Goal: Task Accomplishment & Management: Manage account settings

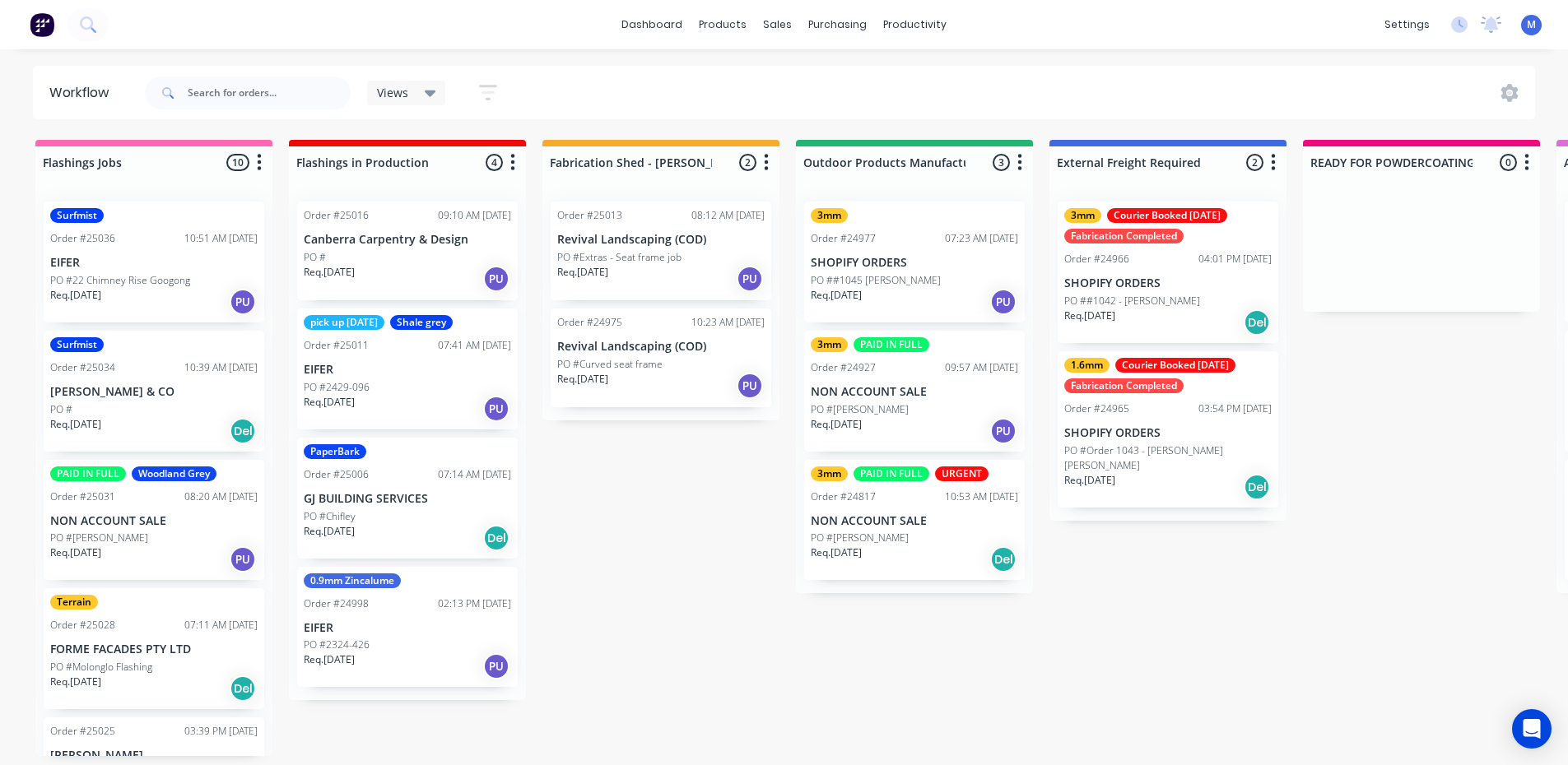
scroll to position [706, 0]
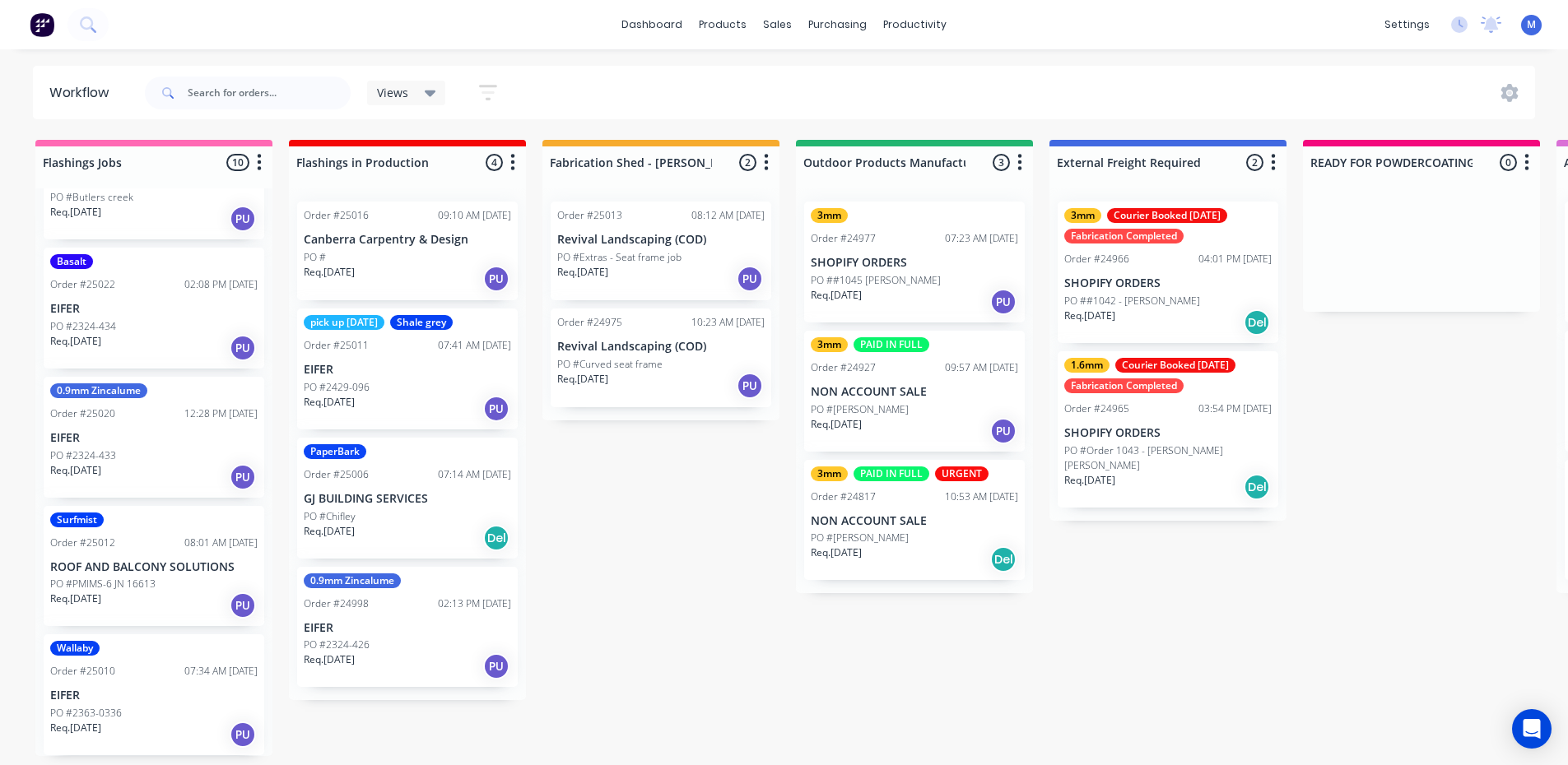
click at [400, 380] on div "PO #2429-096" at bounding box center [407, 388] width 207 height 15
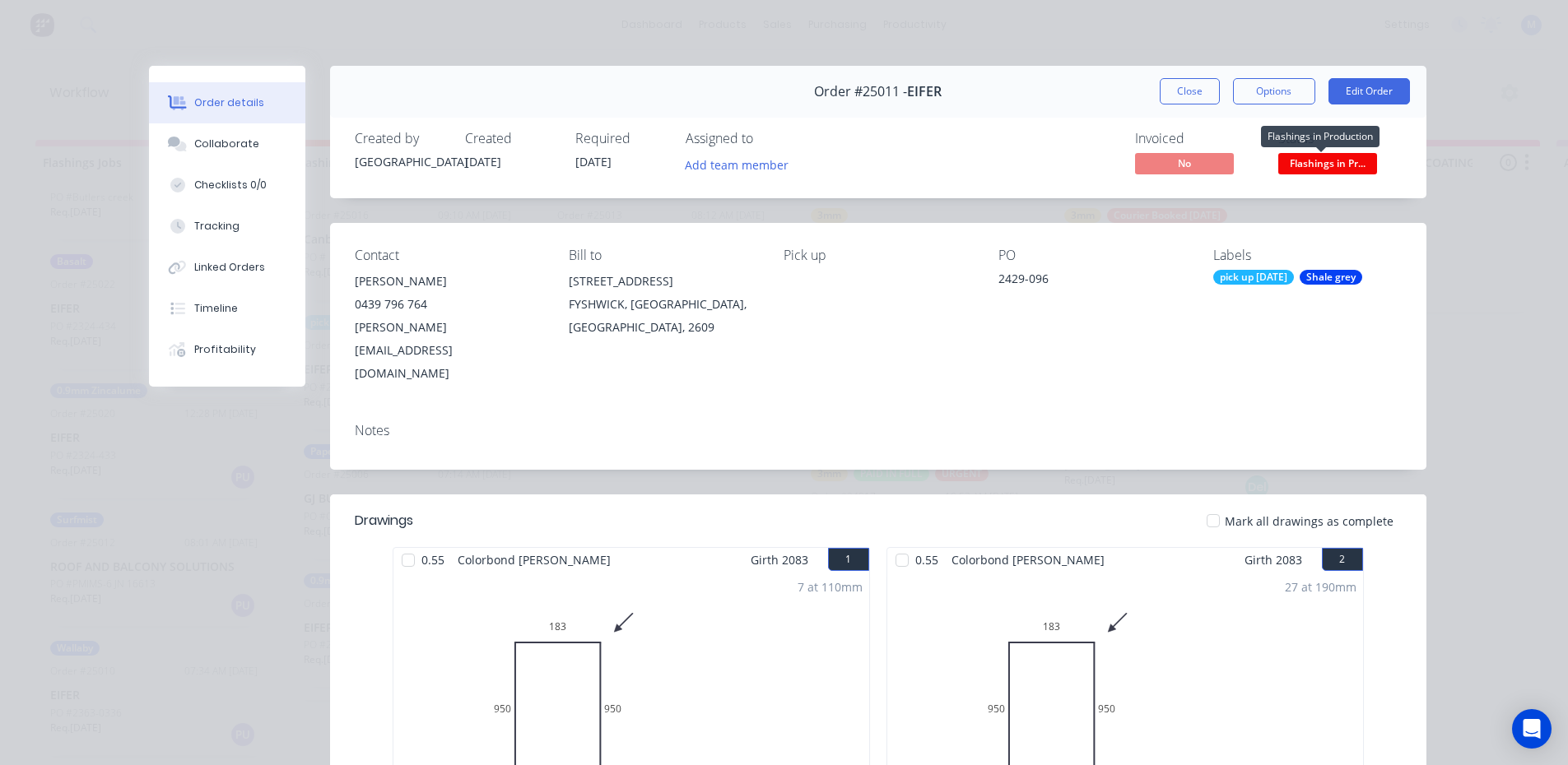
click at [1329, 165] on span "Flashings in Pr..." at bounding box center [1328, 163] width 99 height 21
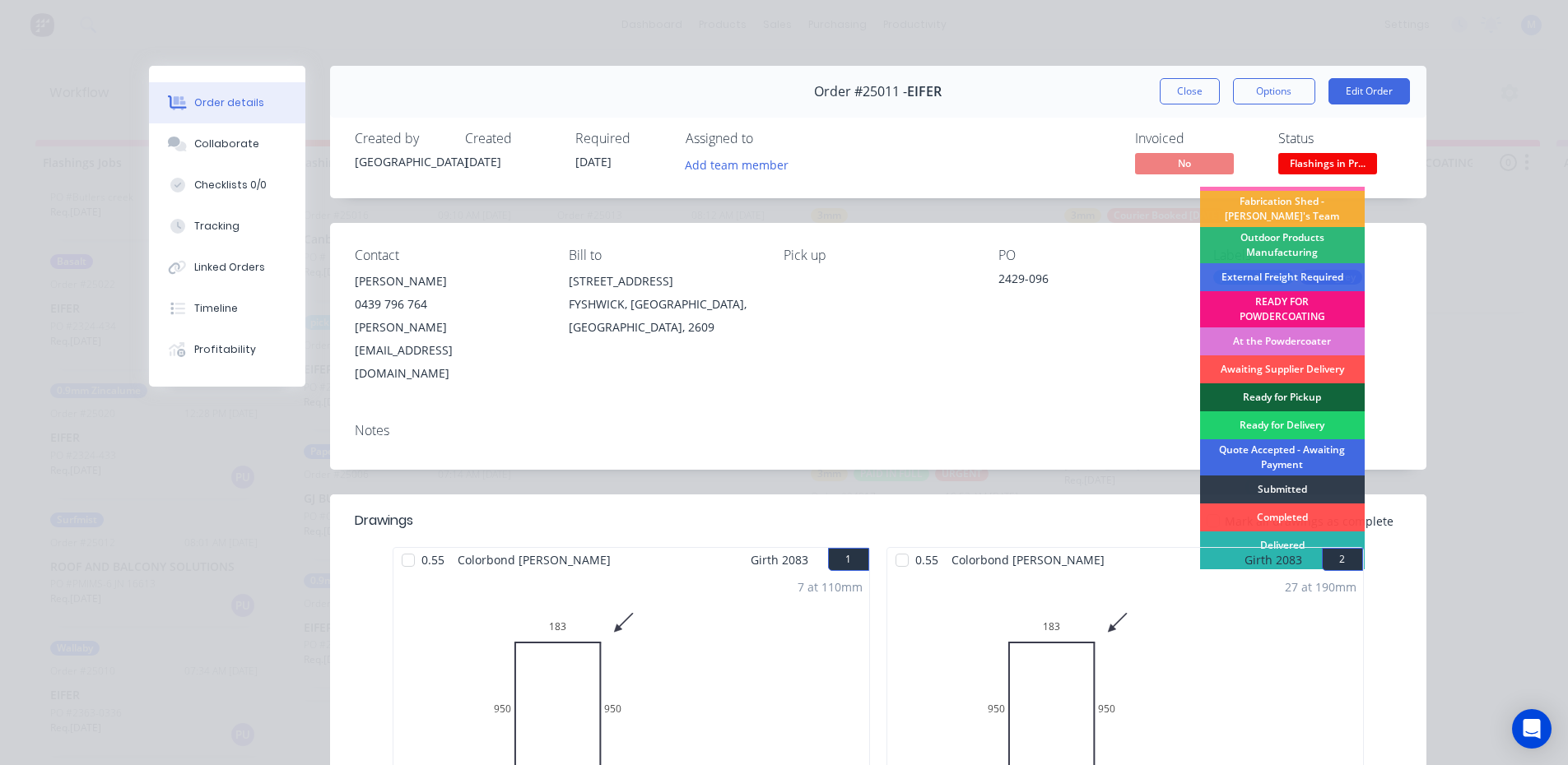
scroll to position [35, 0]
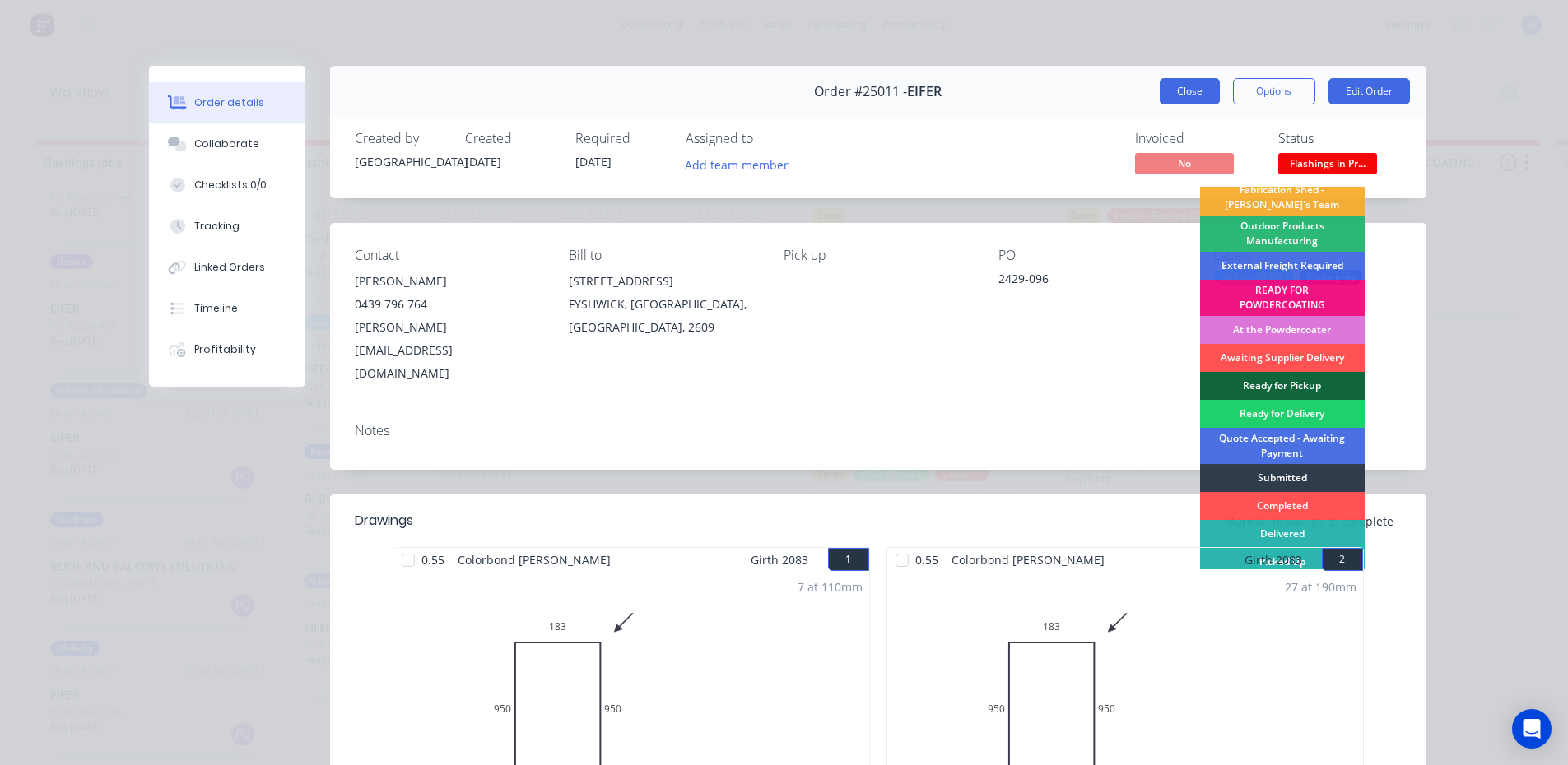
click at [1182, 96] on button "Close" at bounding box center [1190, 92] width 60 height 26
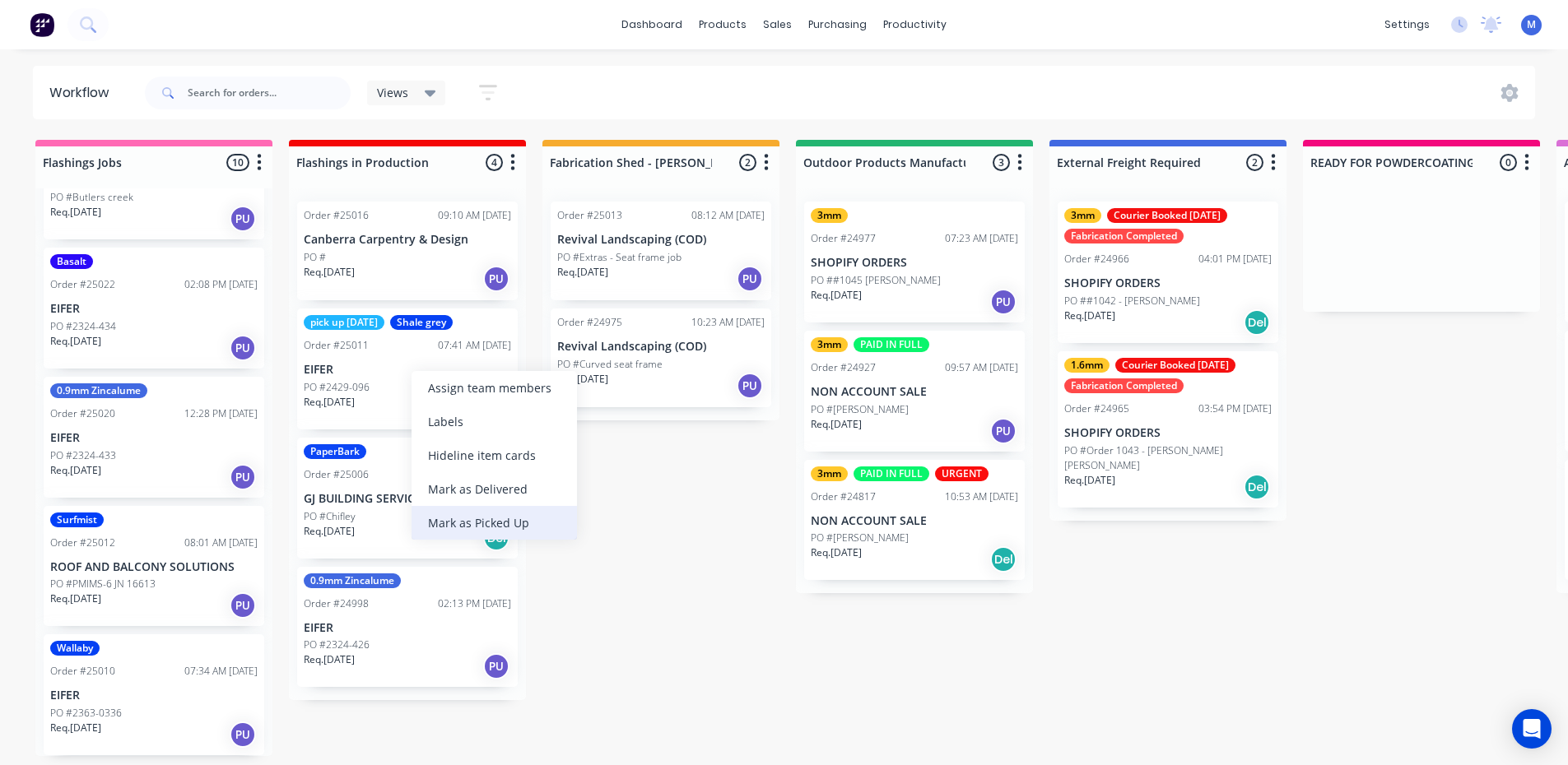
click at [495, 522] on div "Mark as Picked Up" at bounding box center [494, 522] width 165 height 34
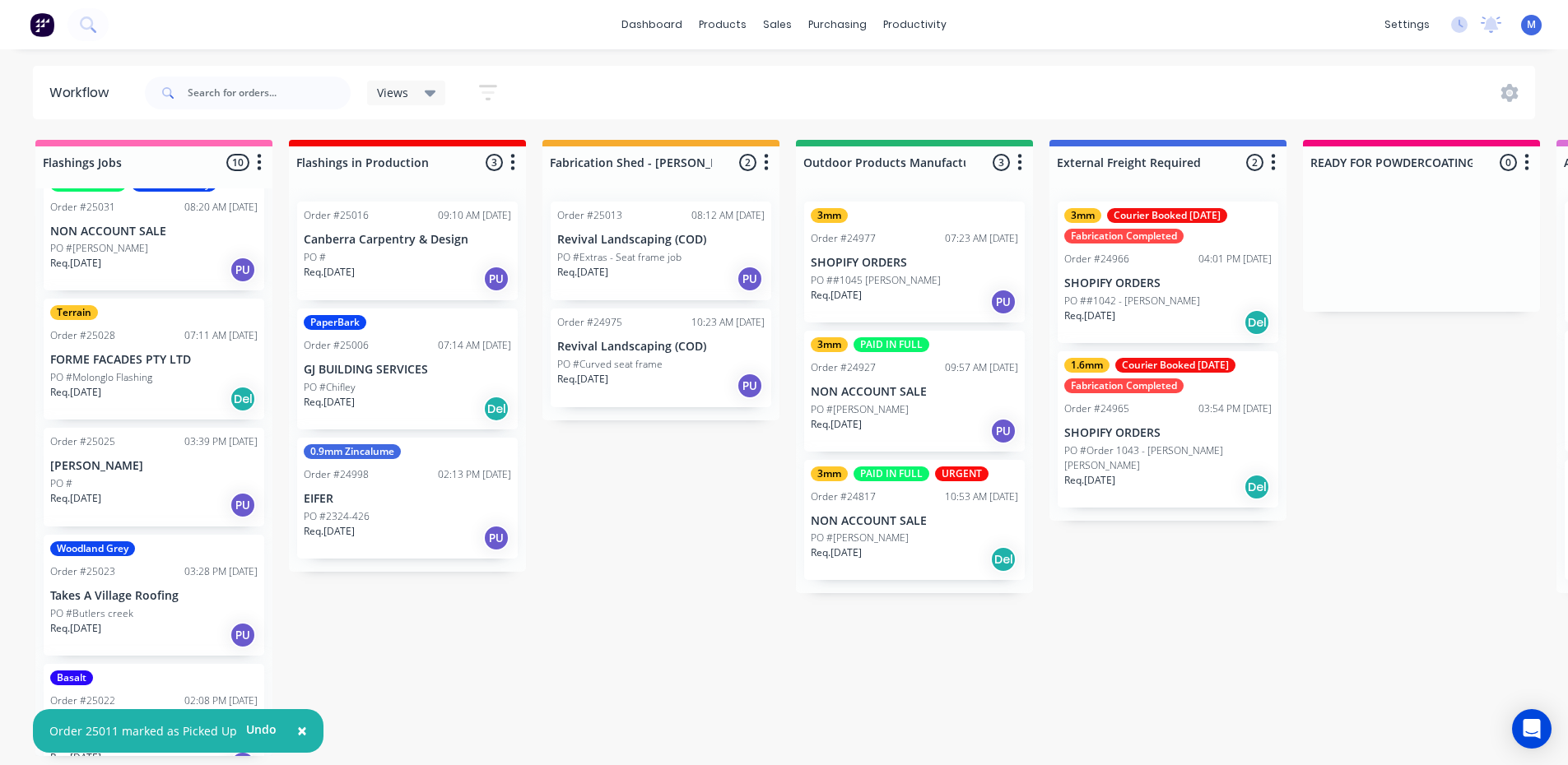
scroll to position [706, 0]
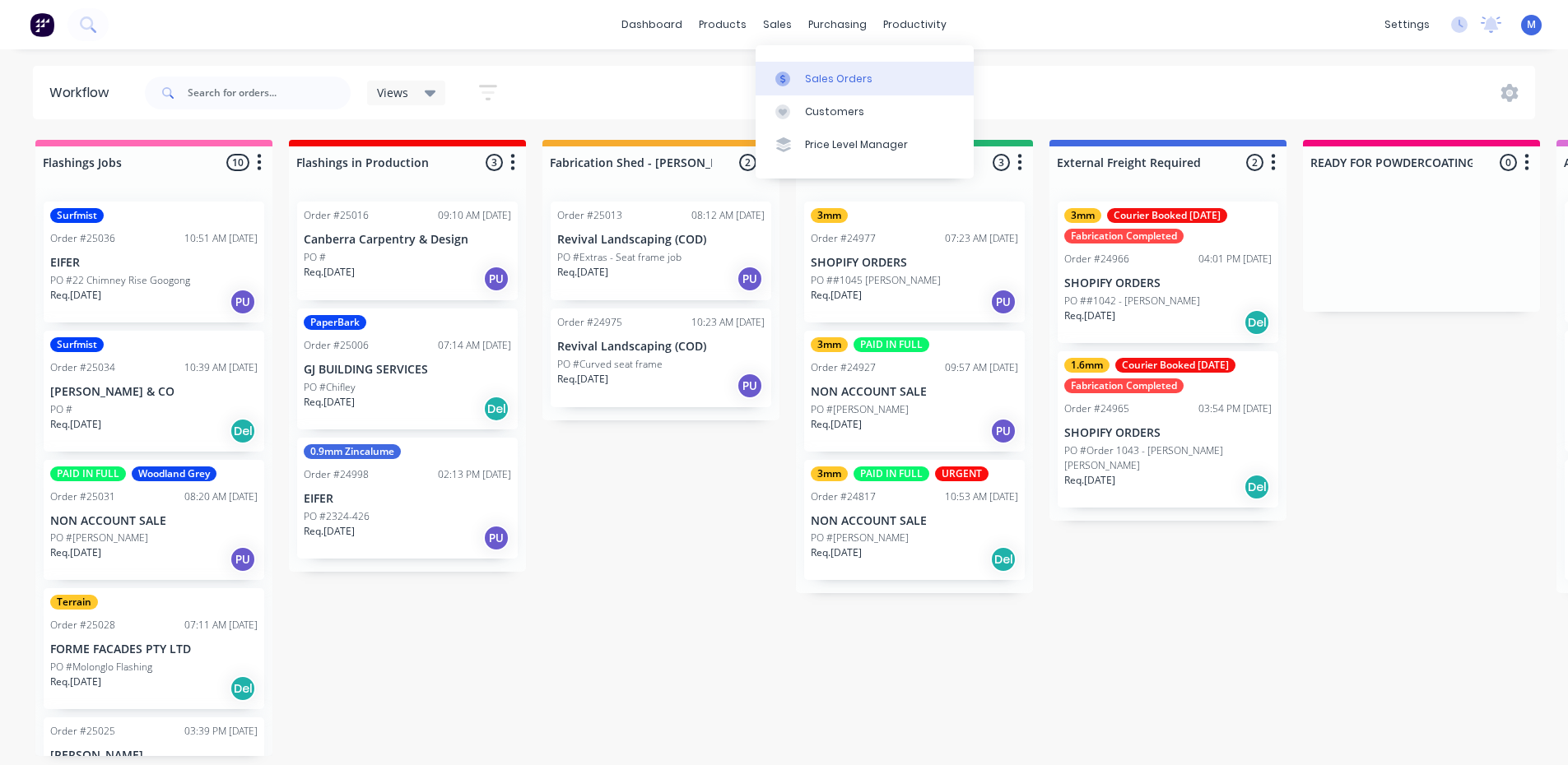
click at [826, 81] on div "Sales Orders" at bounding box center [839, 79] width 68 height 15
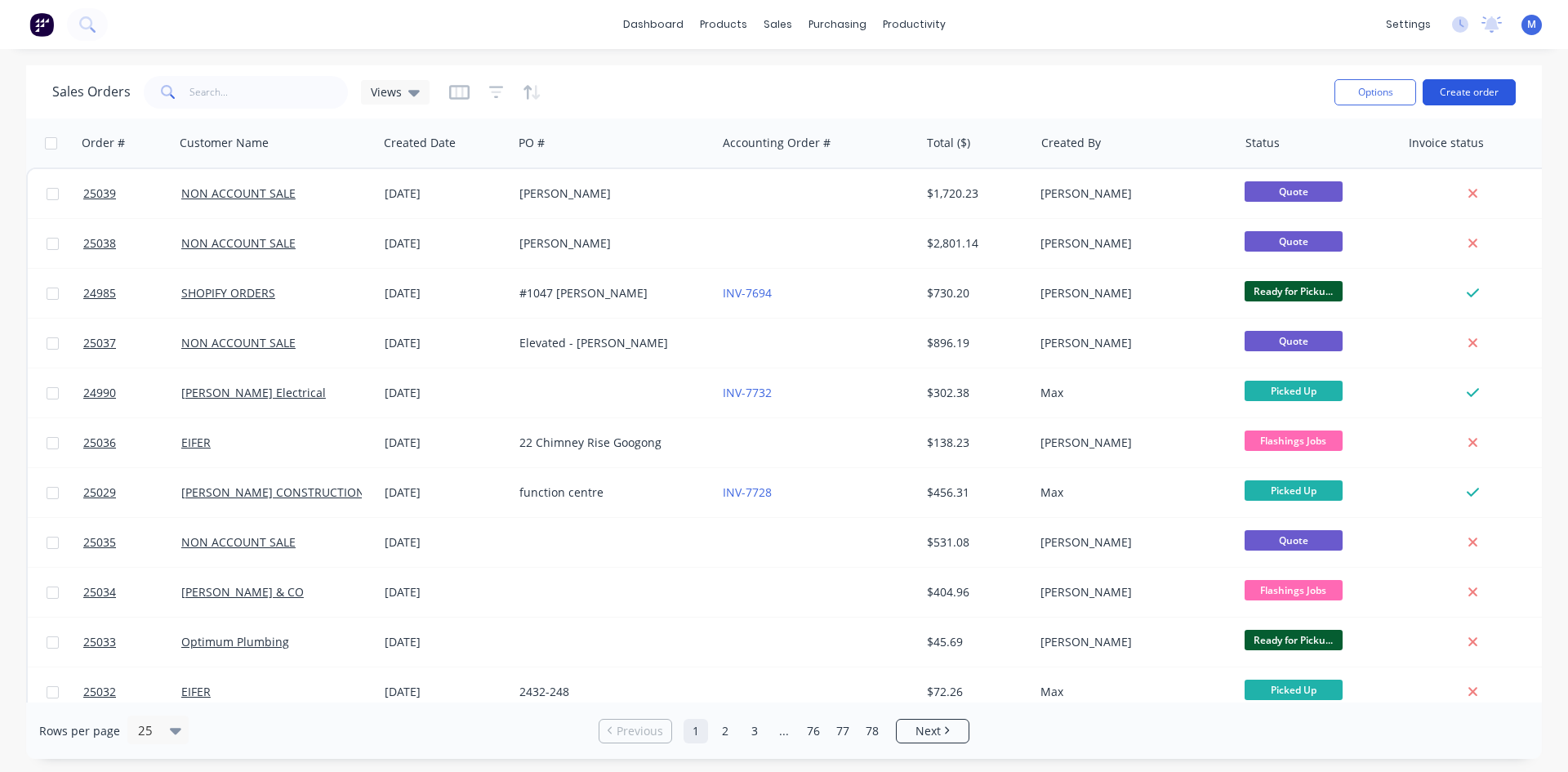
click at [1476, 89] on button "Create order" at bounding box center [1469, 93] width 93 height 26
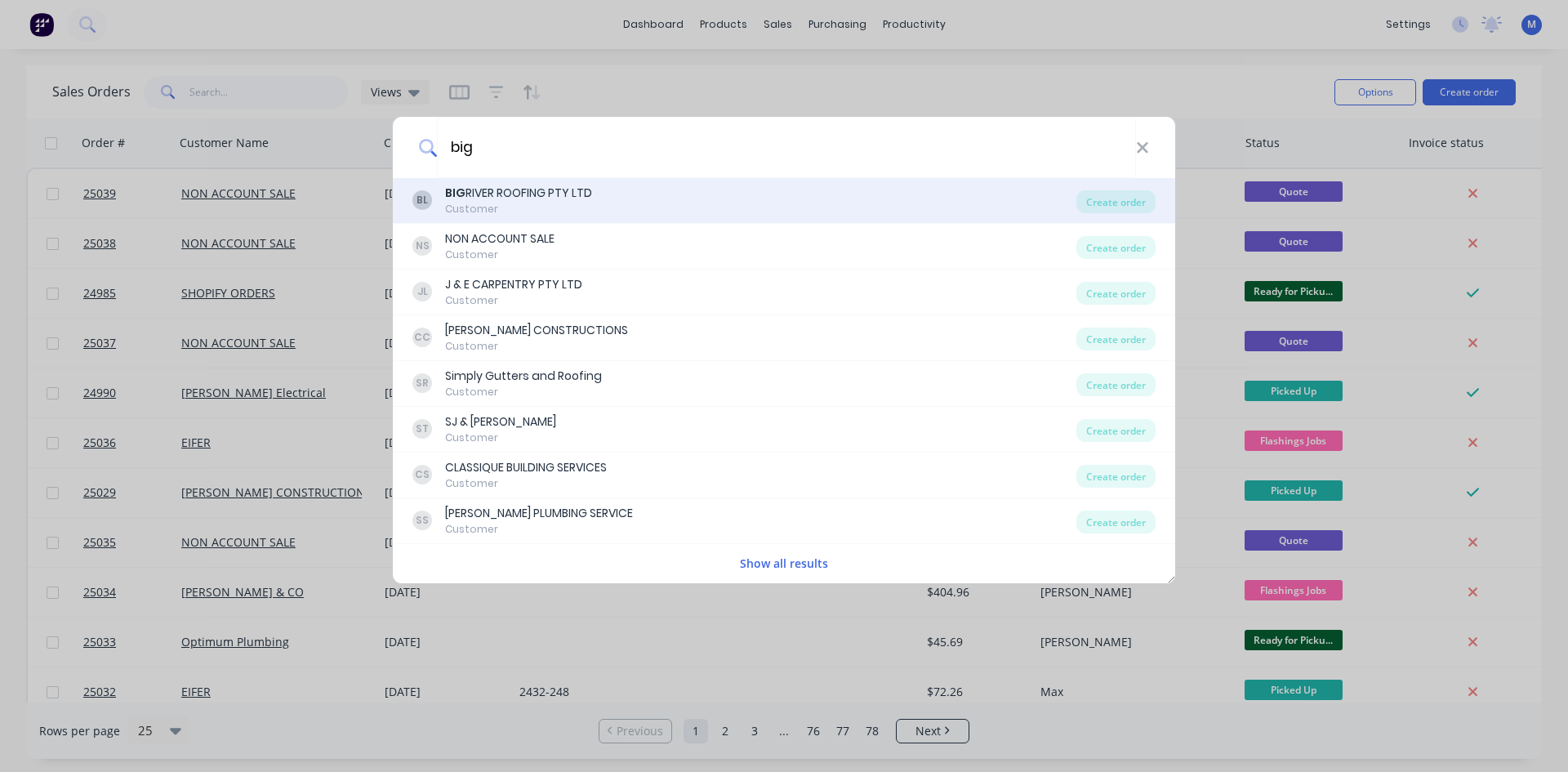
type input "big"
click at [528, 198] on div "BIG RIVER ROOFING PTY LTD" at bounding box center [518, 193] width 147 height 17
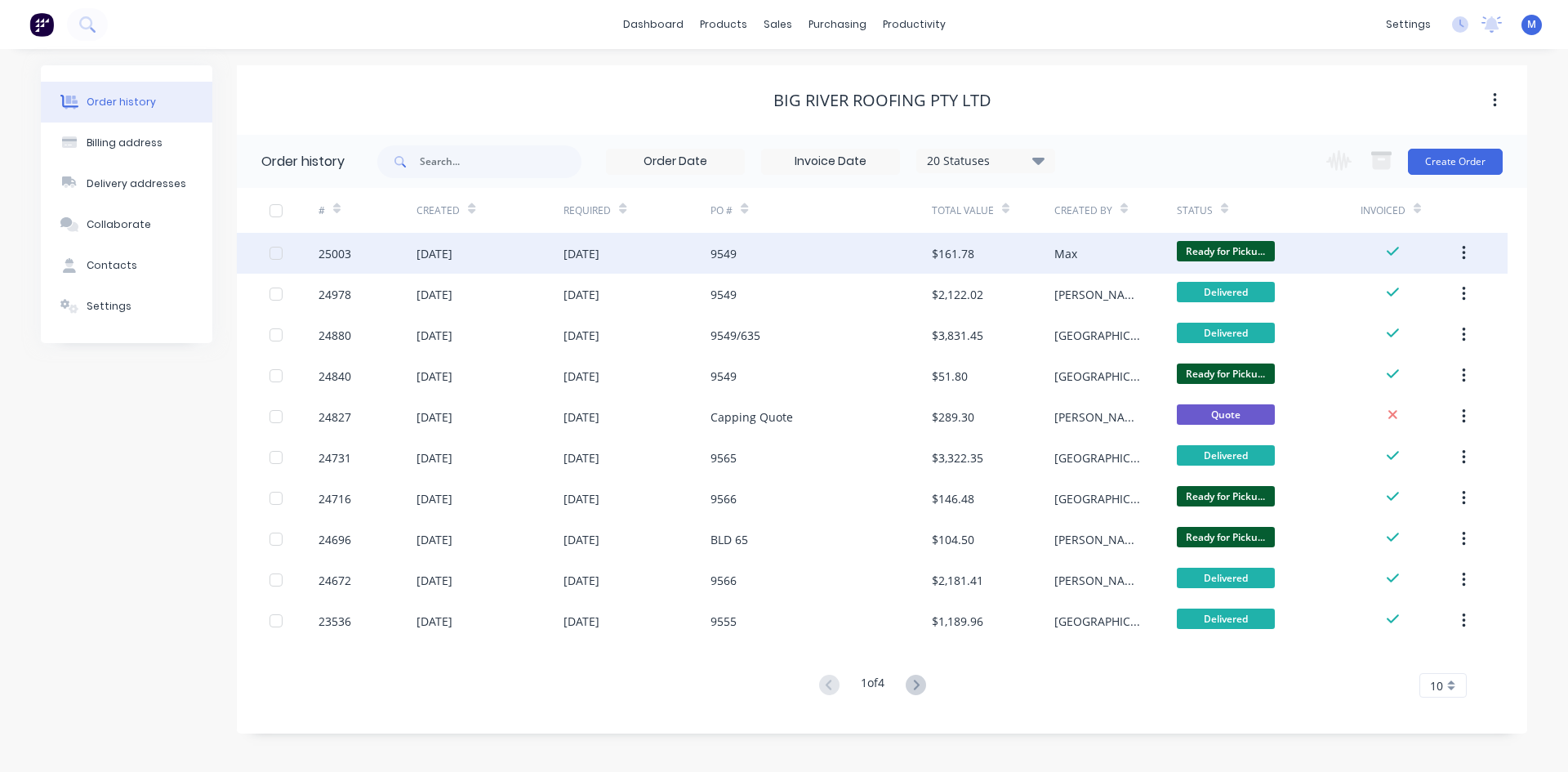
click at [809, 250] on div "9549" at bounding box center [820, 253] width 220 height 41
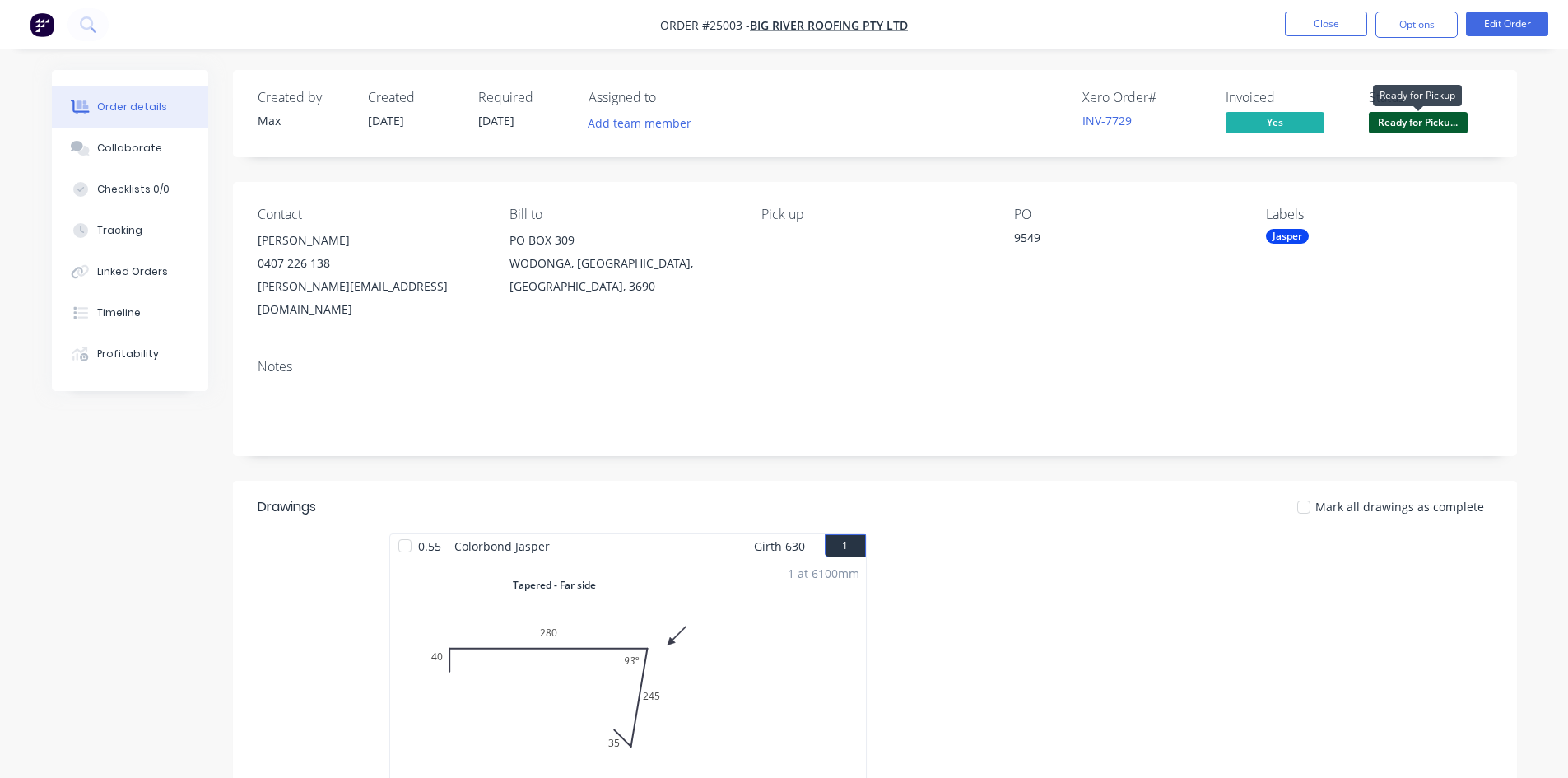
click at [1392, 128] on span "Ready for Picku..." at bounding box center [1419, 122] width 99 height 21
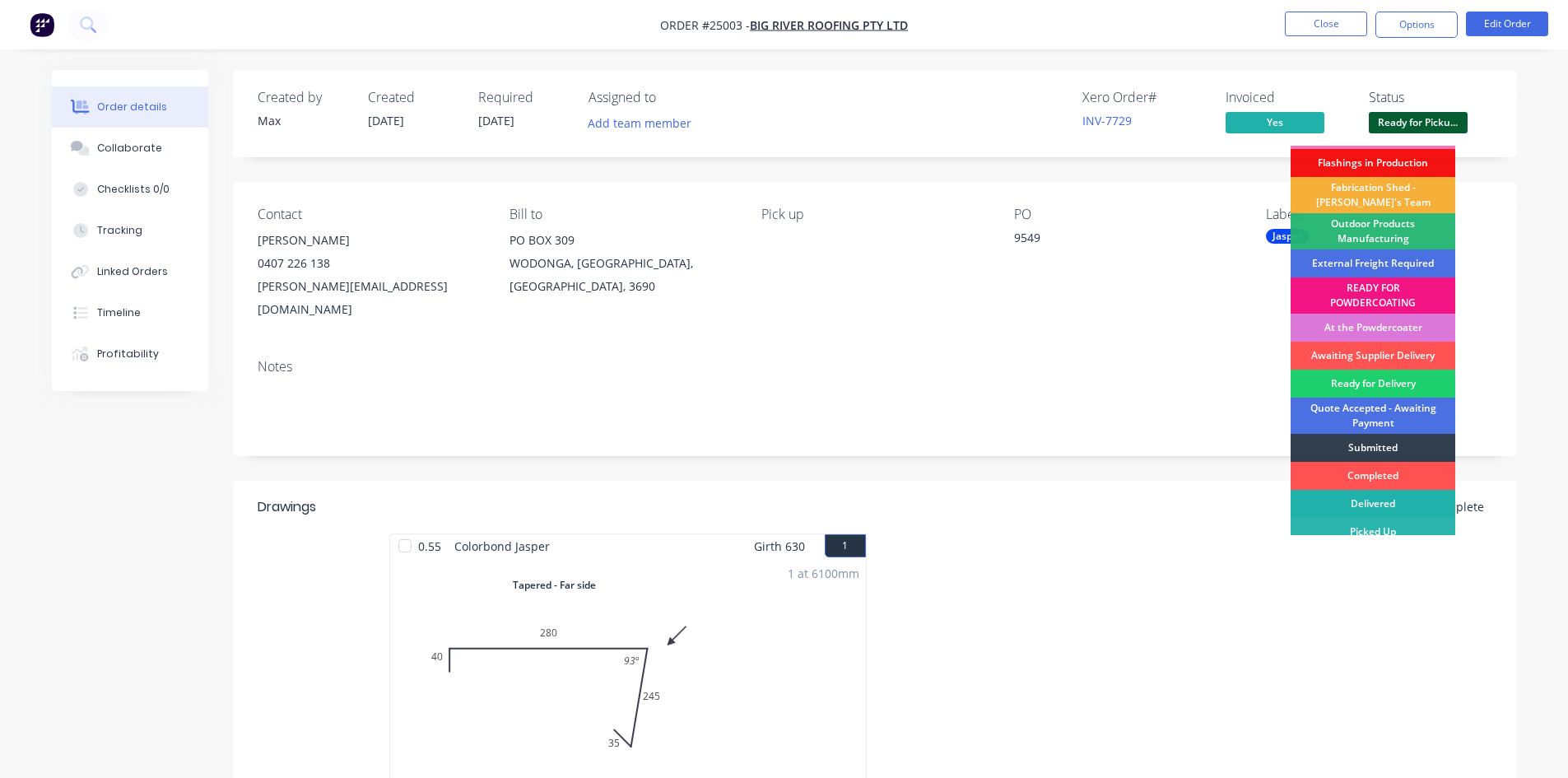
scroll to position [36, 0]
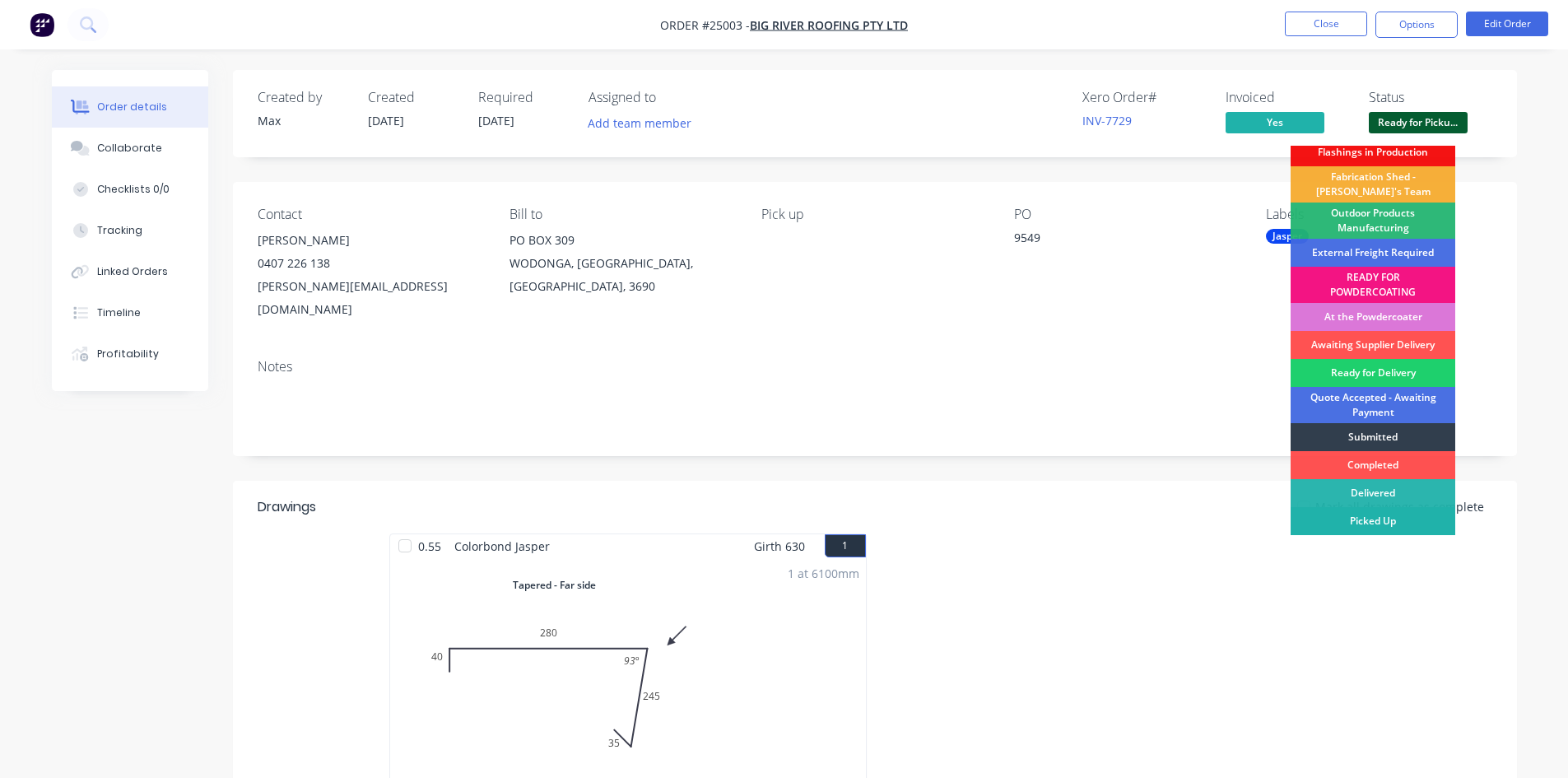
click at [1367, 524] on div "Picked Up" at bounding box center [1372, 521] width 164 height 28
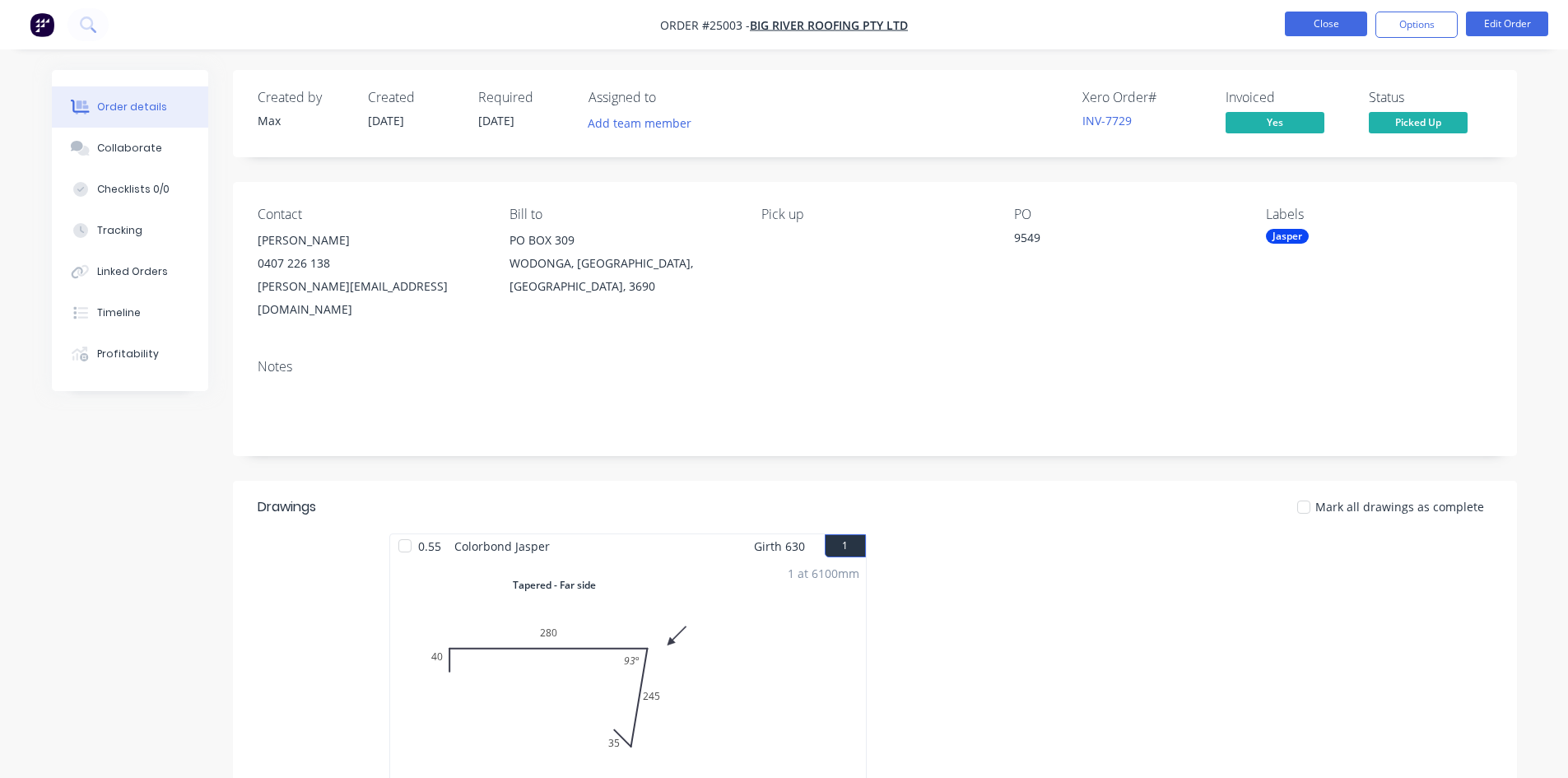
click at [1338, 18] on button "Close" at bounding box center [1326, 24] width 83 height 25
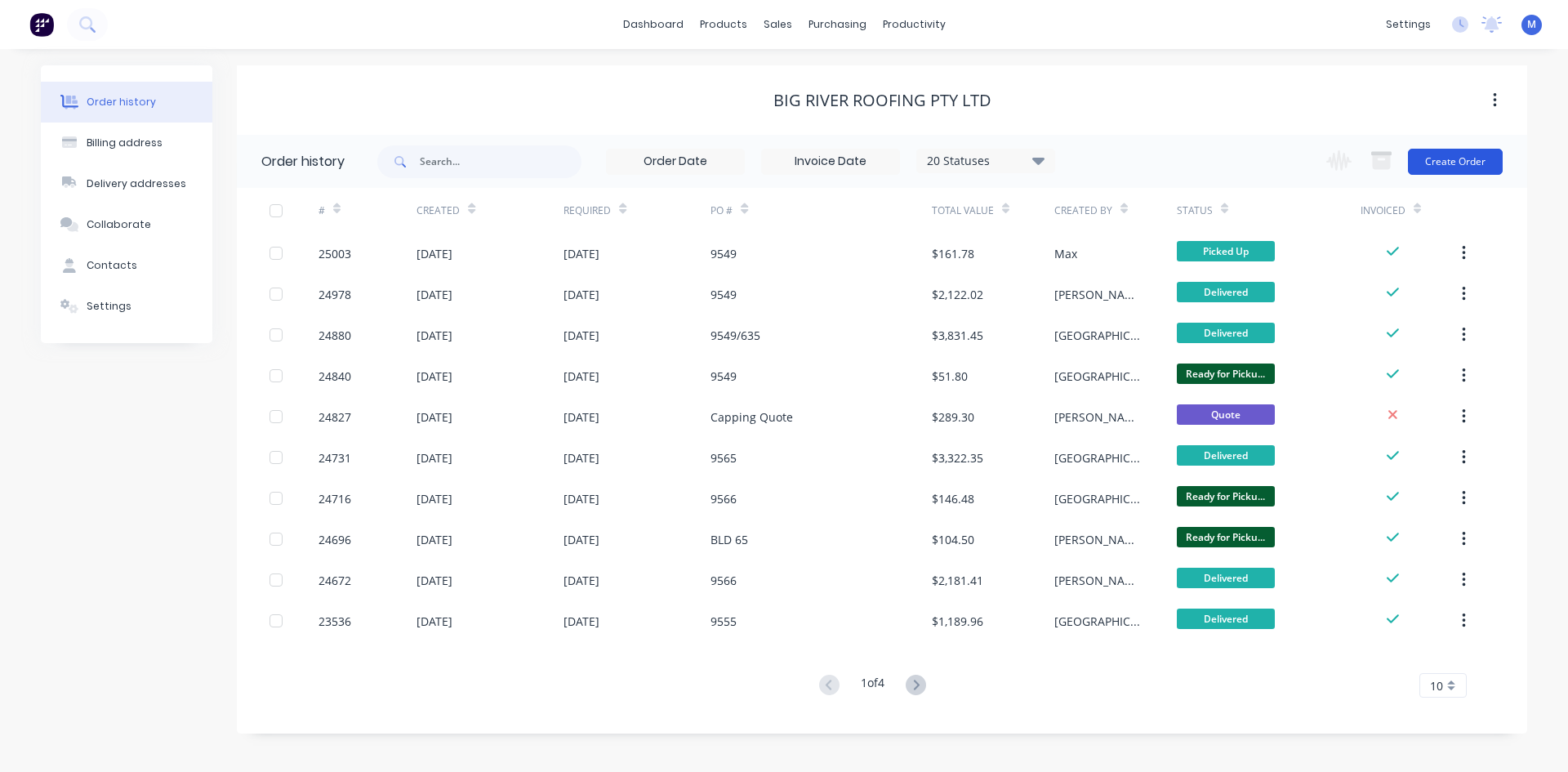
click at [1439, 155] on button "Create Order" at bounding box center [1456, 161] width 95 height 26
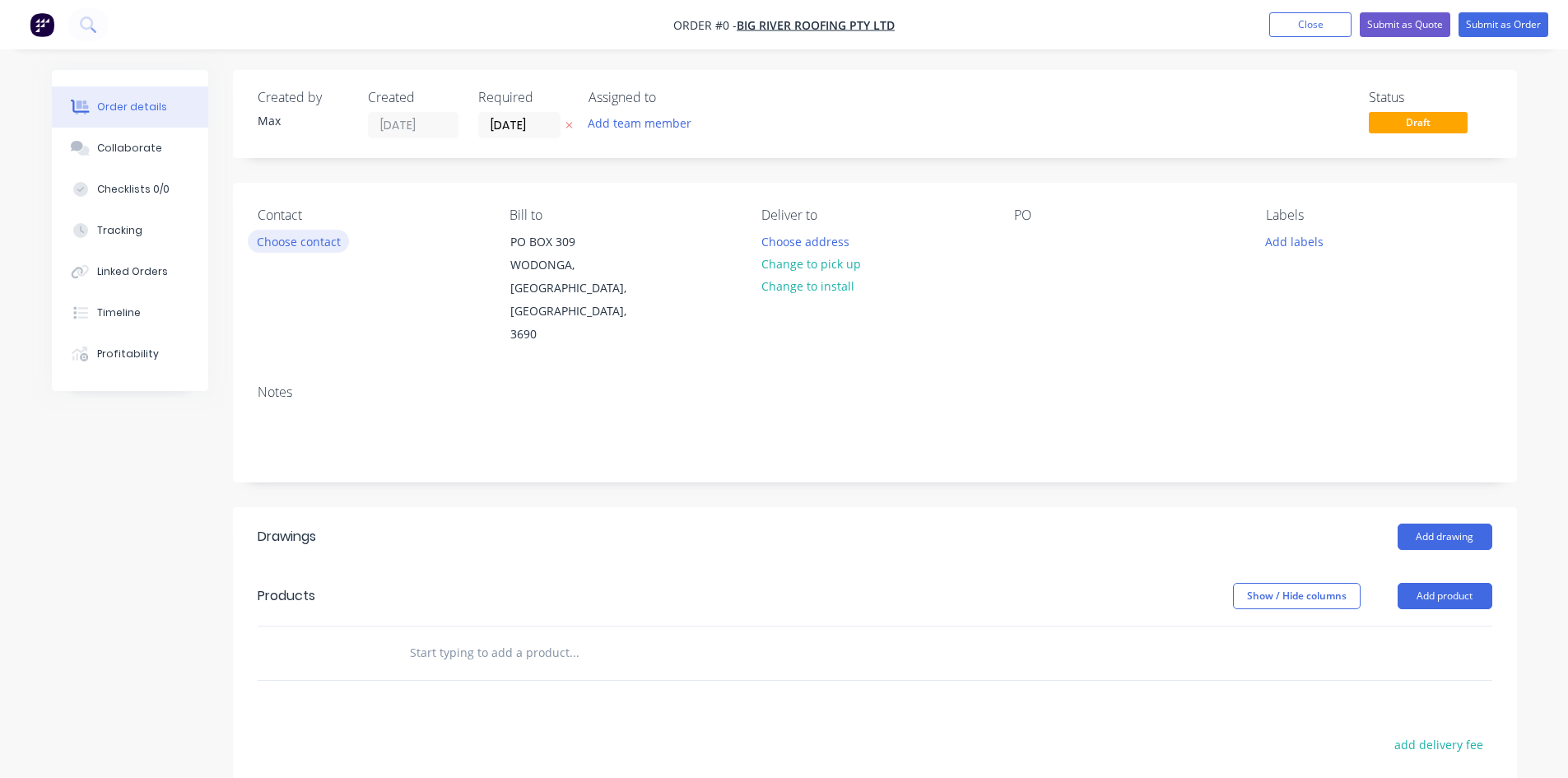
click at [287, 237] on button "Choose contact" at bounding box center [298, 240] width 102 height 22
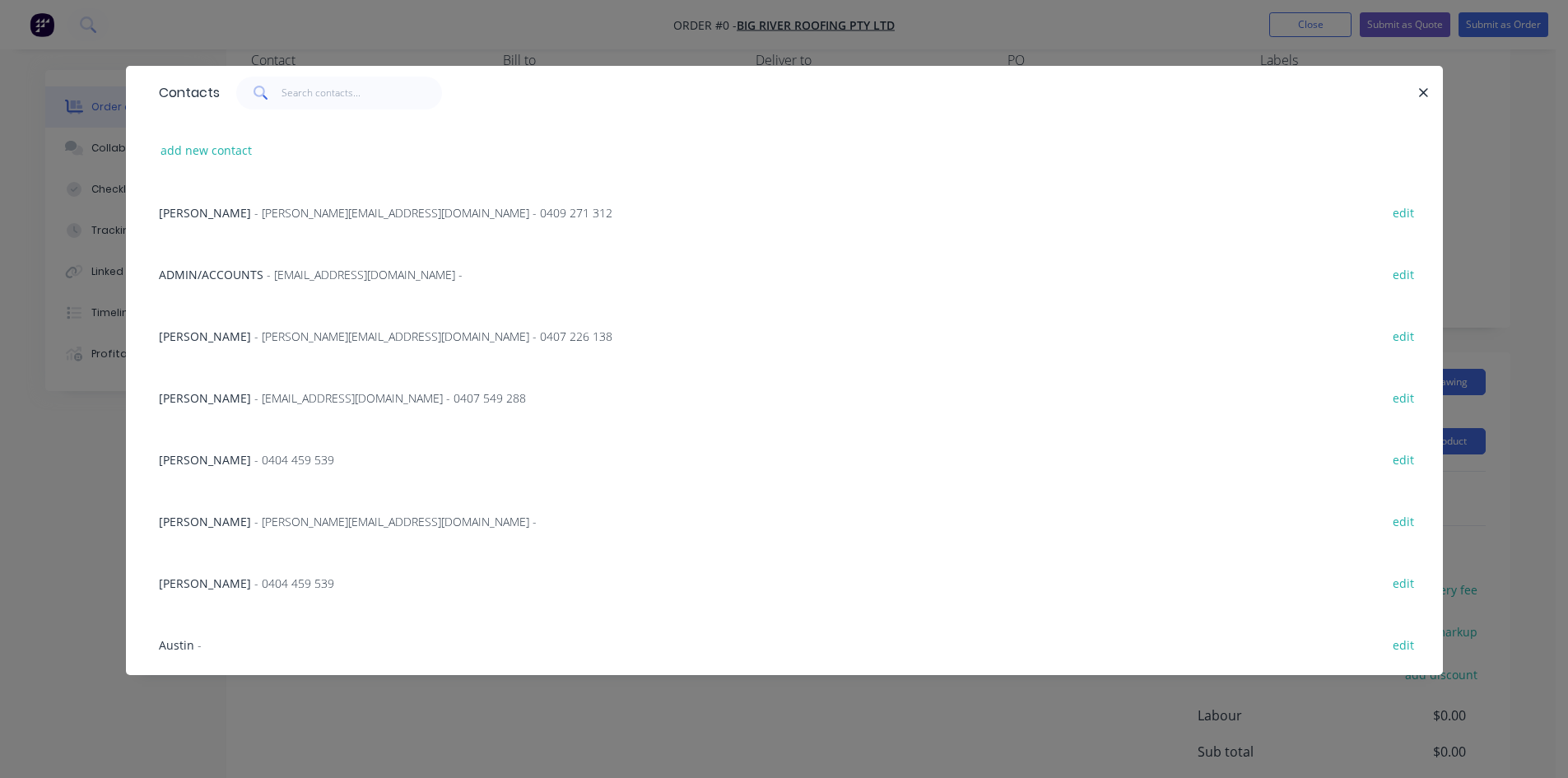
scroll to position [164, 0]
click at [178, 642] on span "Austin" at bounding box center [176, 645] width 36 height 16
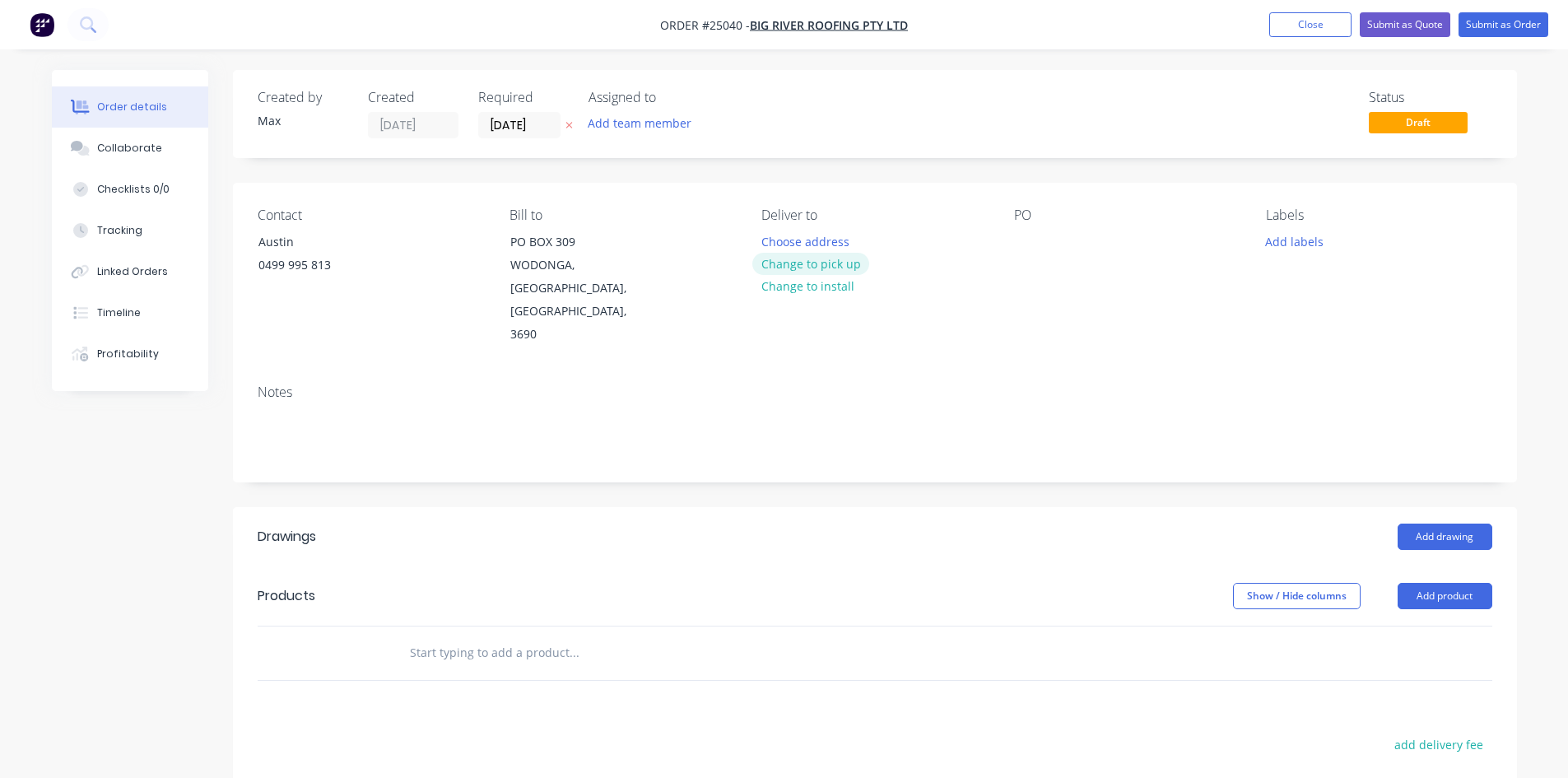
click at [853, 264] on button "Change to pick up" at bounding box center [811, 263] width 117 height 22
click at [1022, 244] on div at bounding box center [1027, 241] width 26 height 24
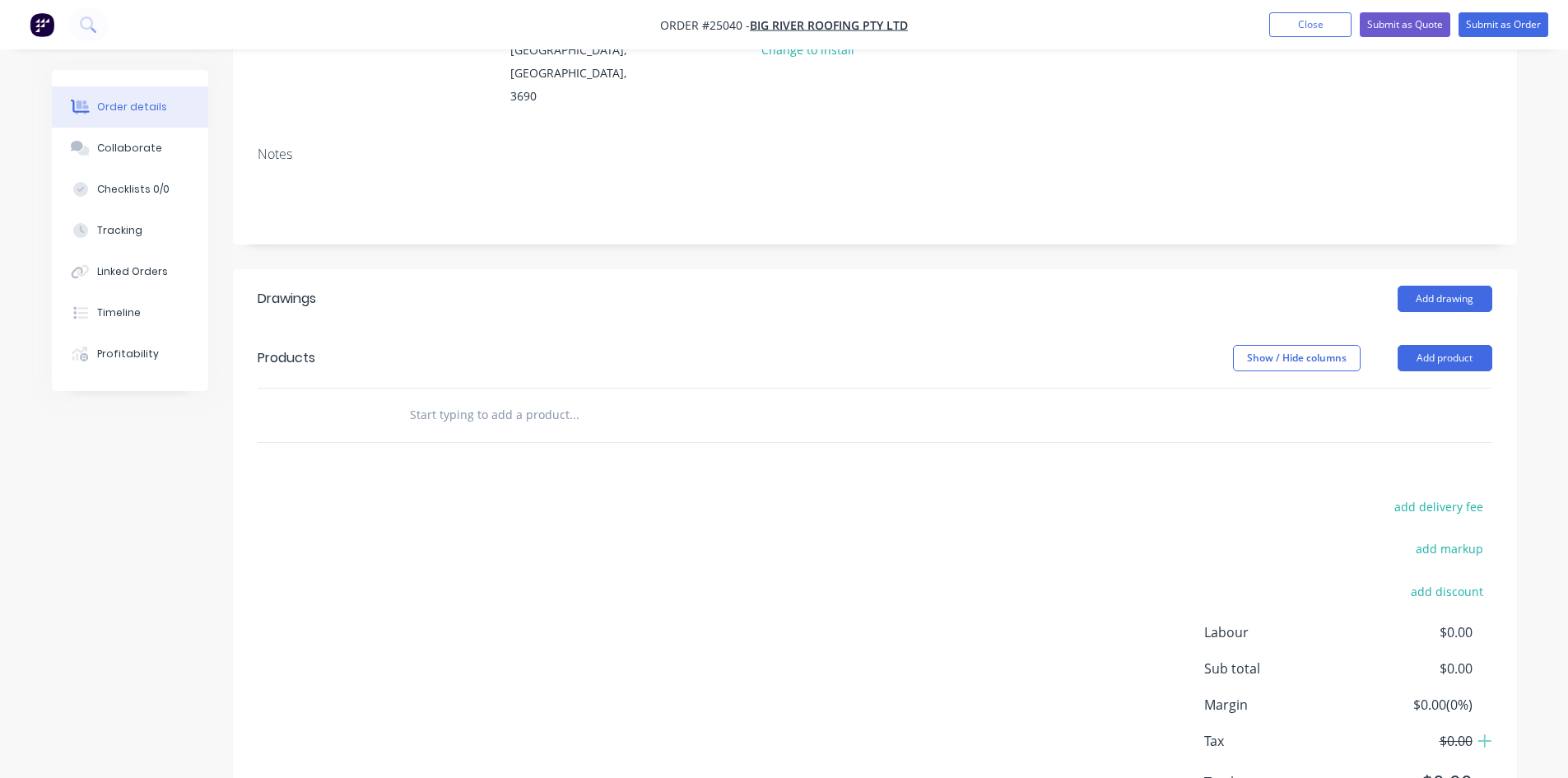
scroll to position [277, 0]
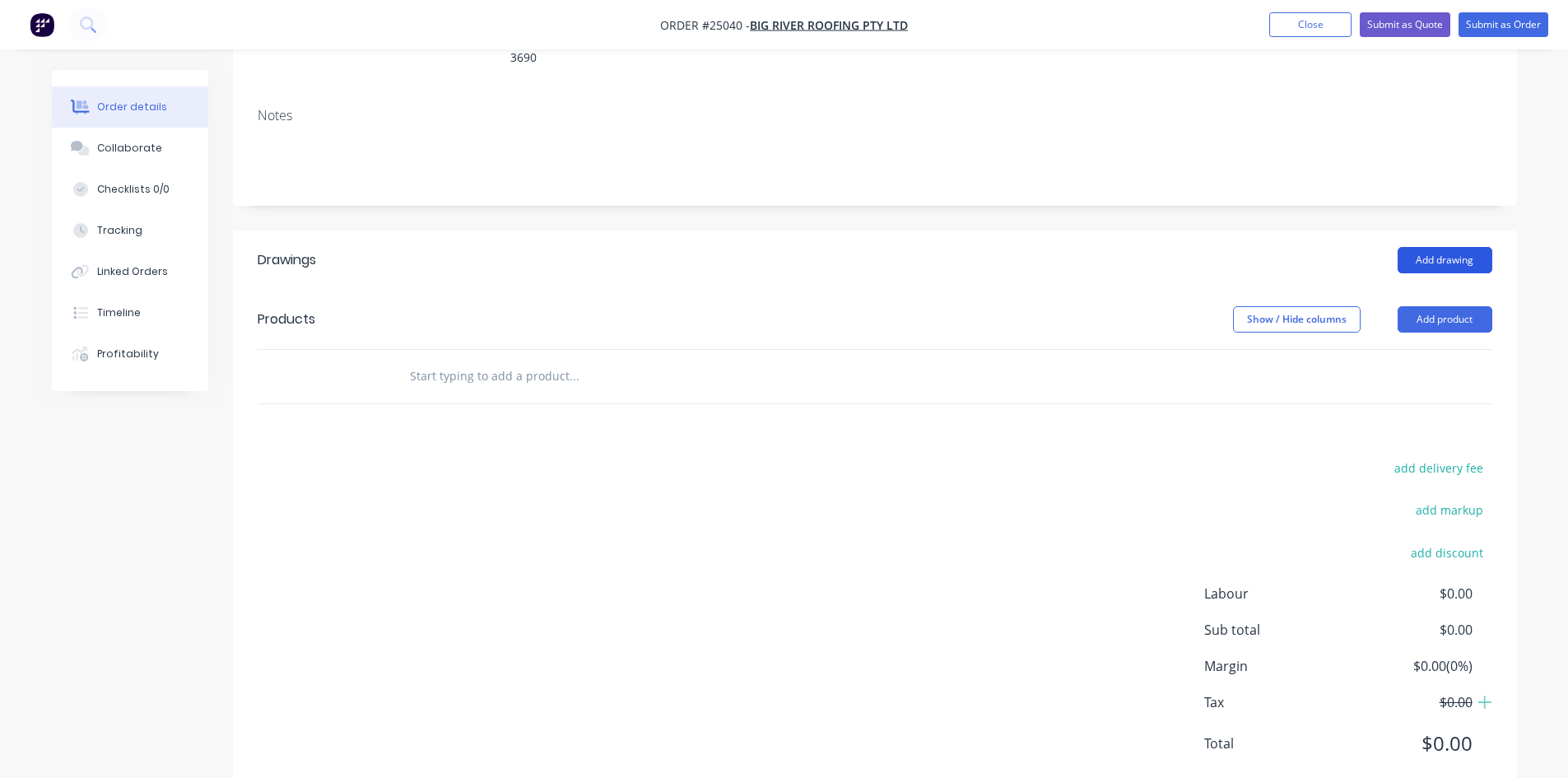
click at [1428, 247] on button "Add drawing" at bounding box center [1445, 260] width 95 height 26
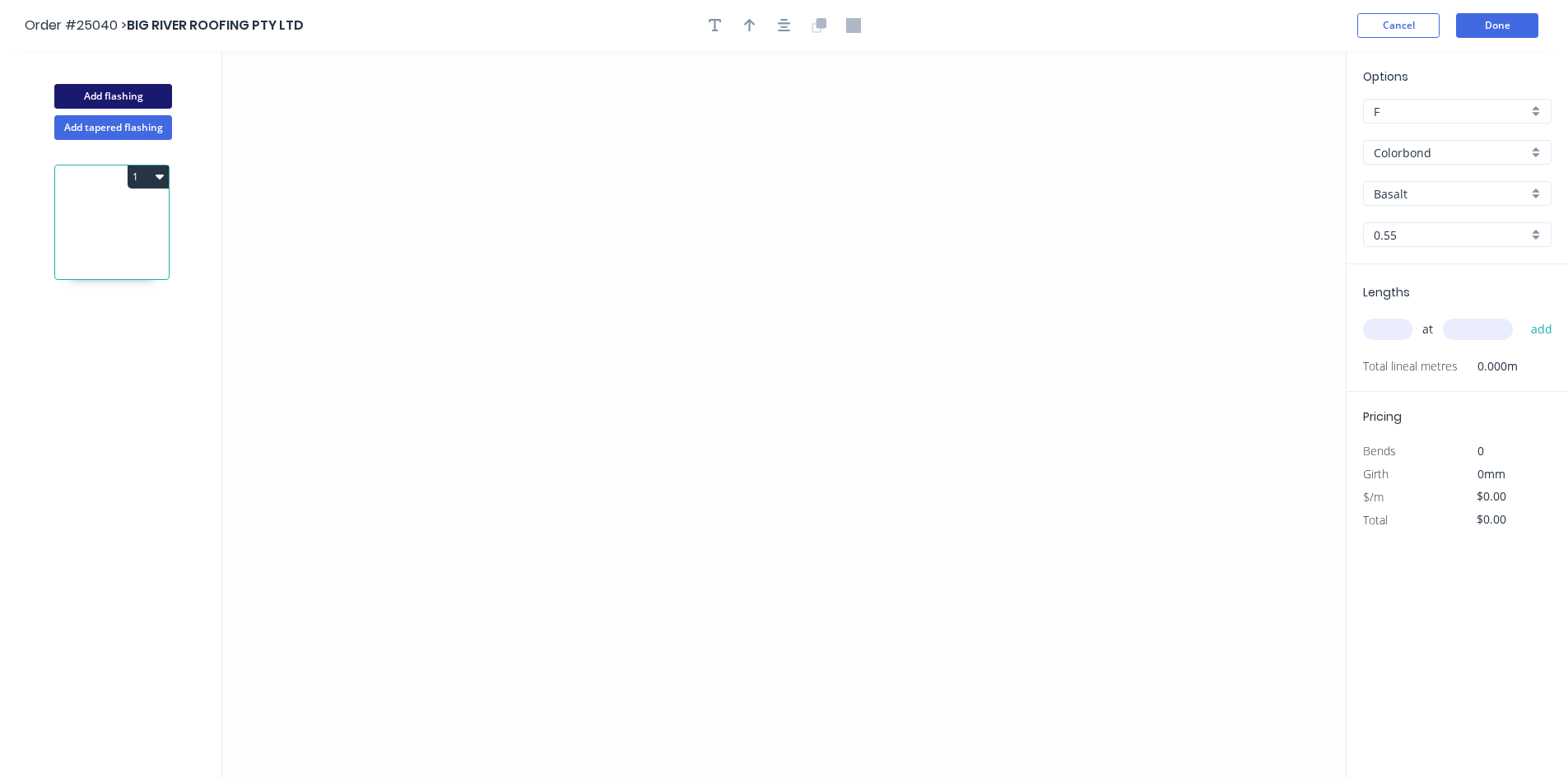
click at [140, 86] on button "Add flashing" at bounding box center [113, 97] width 118 height 25
drag, startPoint x: 157, startPoint y: 313, endPoint x: 146, endPoint y: 320, distance: 13.0
click at [146, 320] on button "2" at bounding box center [149, 312] width 41 height 23
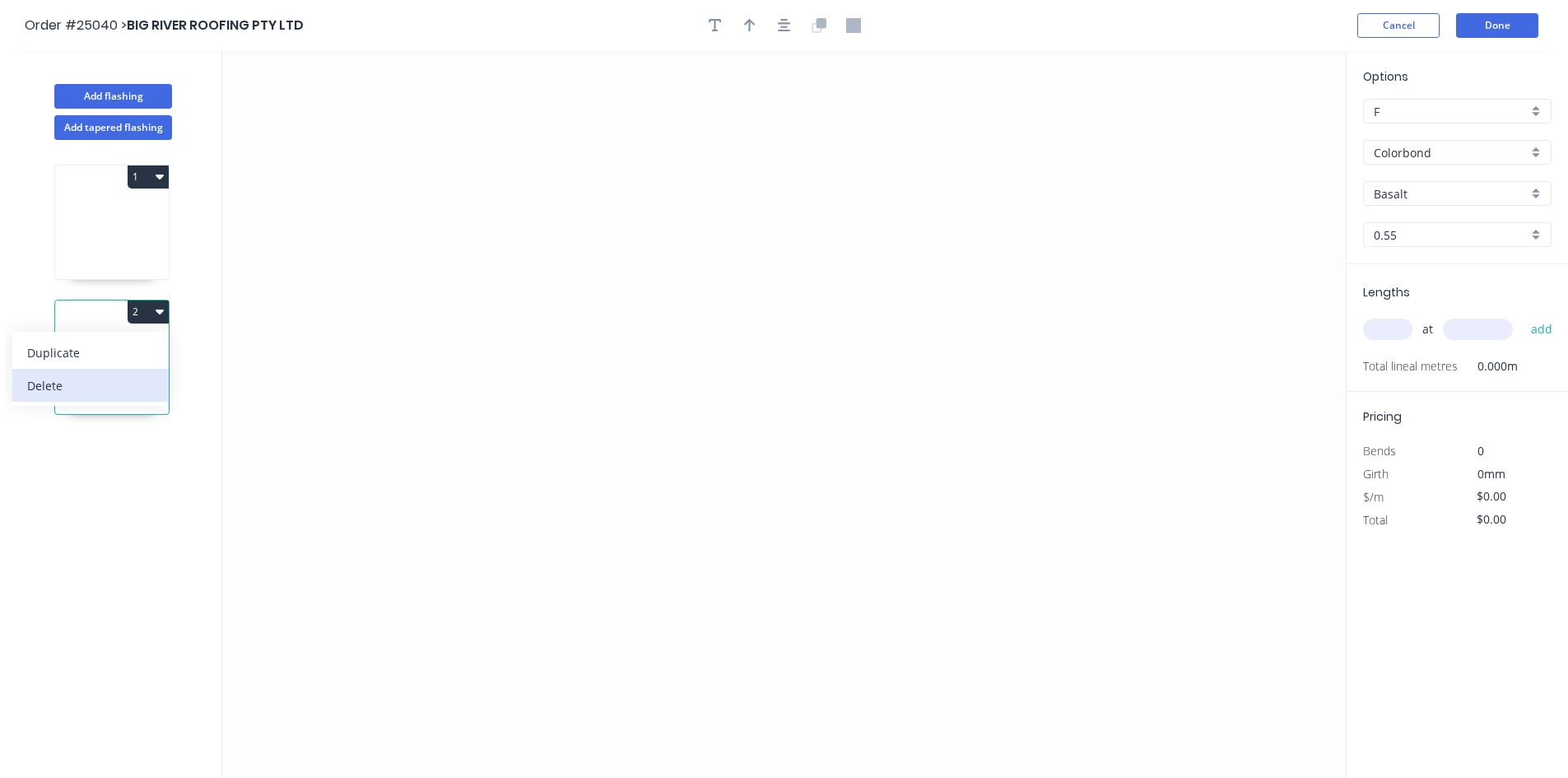
click at [97, 377] on div "Delete" at bounding box center [91, 386] width 127 height 24
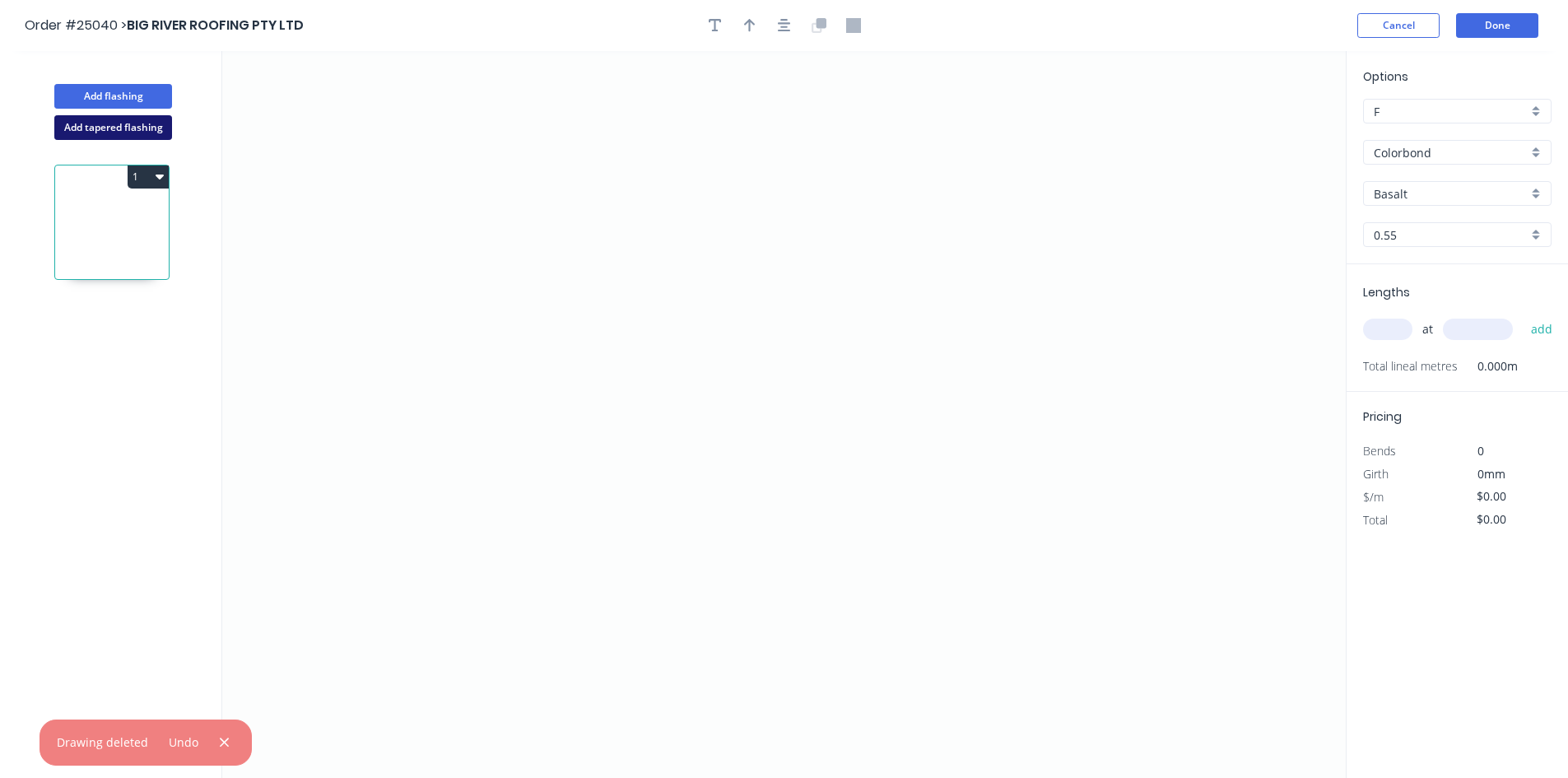
click at [121, 123] on button "Add tapered flashing" at bounding box center [113, 128] width 118 height 25
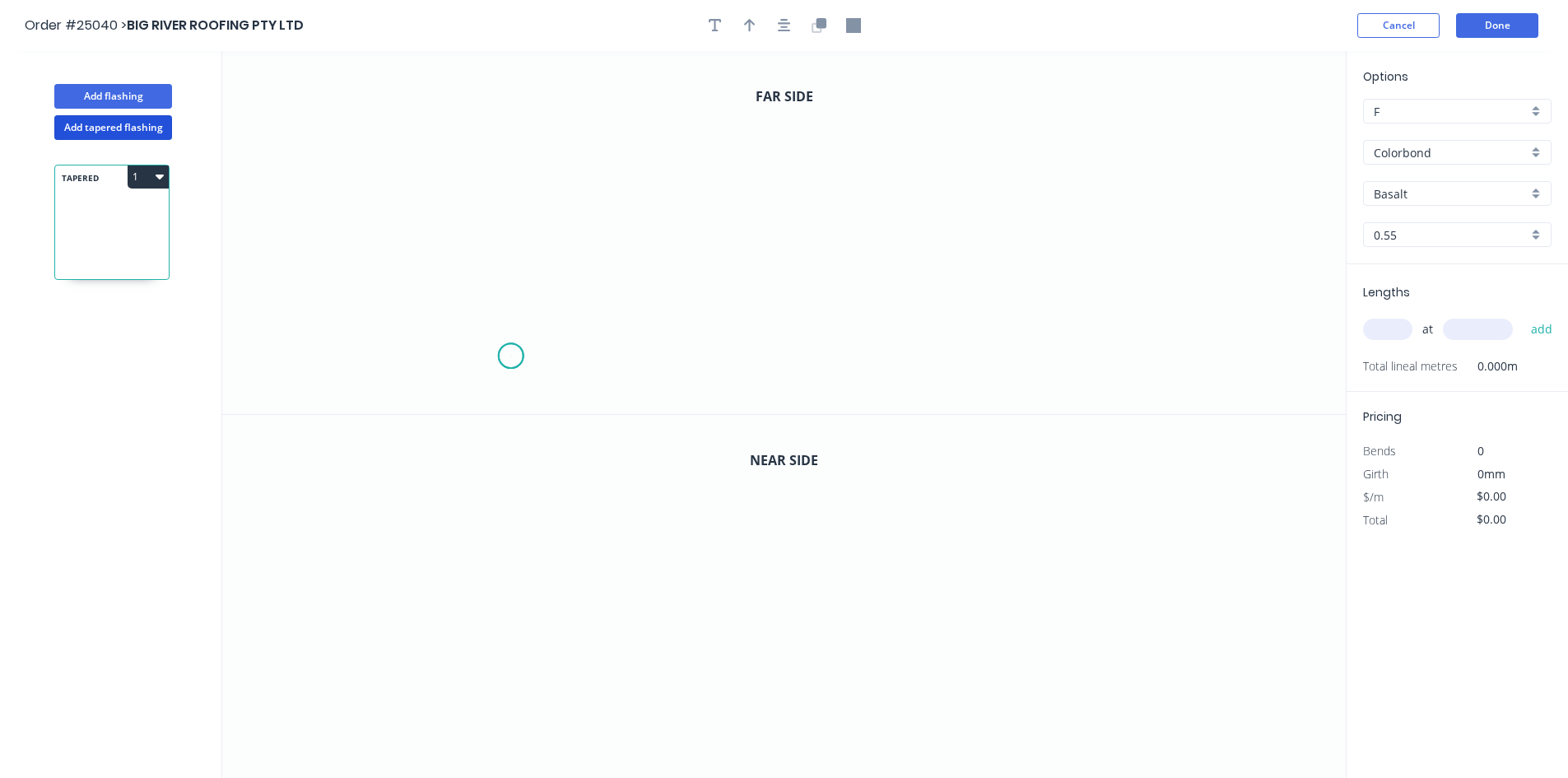
click at [510, 357] on icon "0" at bounding box center [784, 233] width 1124 height 363
click at [523, 122] on icon "0" at bounding box center [784, 233] width 1124 height 363
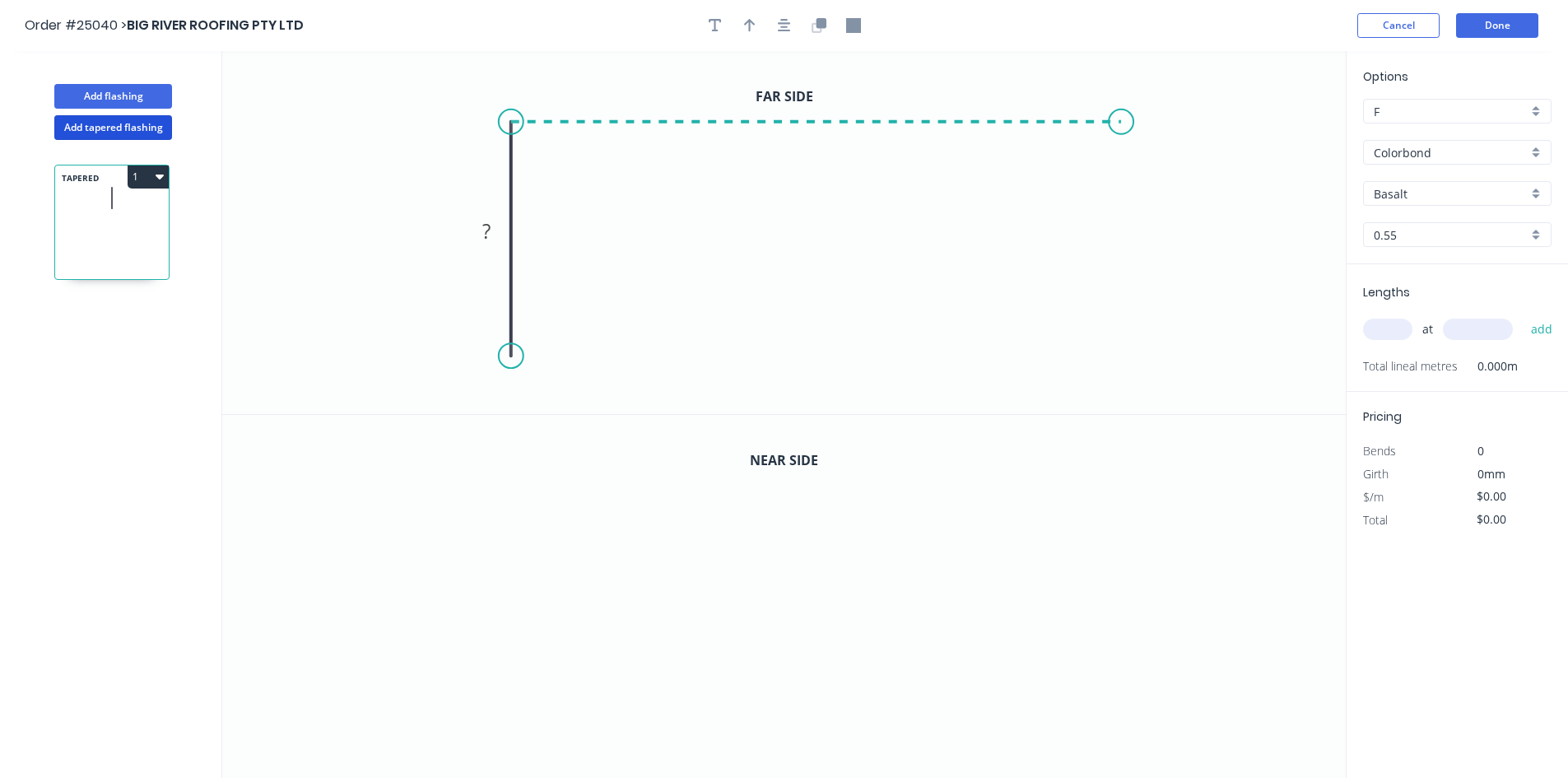
click at [1122, 161] on icon "0 ?" at bounding box center [784, 233] width 1124 height 363
click at [1127, 340] on icon "0 ? ?" at bounding box center [784, 233] width 1124 height 363
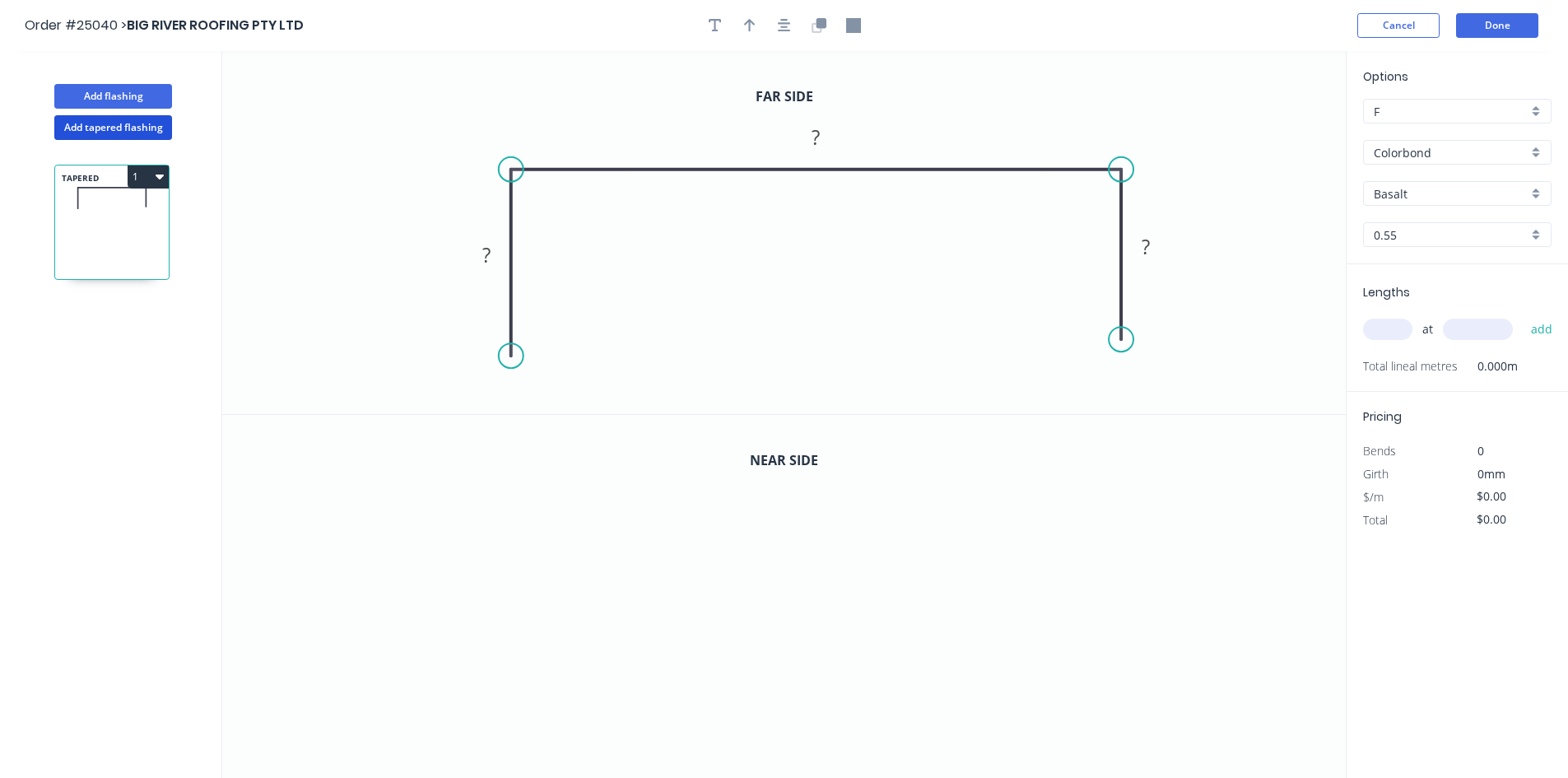
drag, startPoint x: 817, startPoint y: 121, endPoint x: 817, endPoint y: 170, distance: 49.0
click at [817, 169] on icon at bounding box center [816, 169] width 610 height 0
click at [599, 412] on div "Crush & Fold" at bounding box center [592, 407] width 165 height 34
click at [1172, 391] on div "Crush & Fold" at bounding box center [1206, 389] width 165 height 34
click at [1213, 396] on div "Flip bend" at bounding box center [1197, 387] width 165 height 34
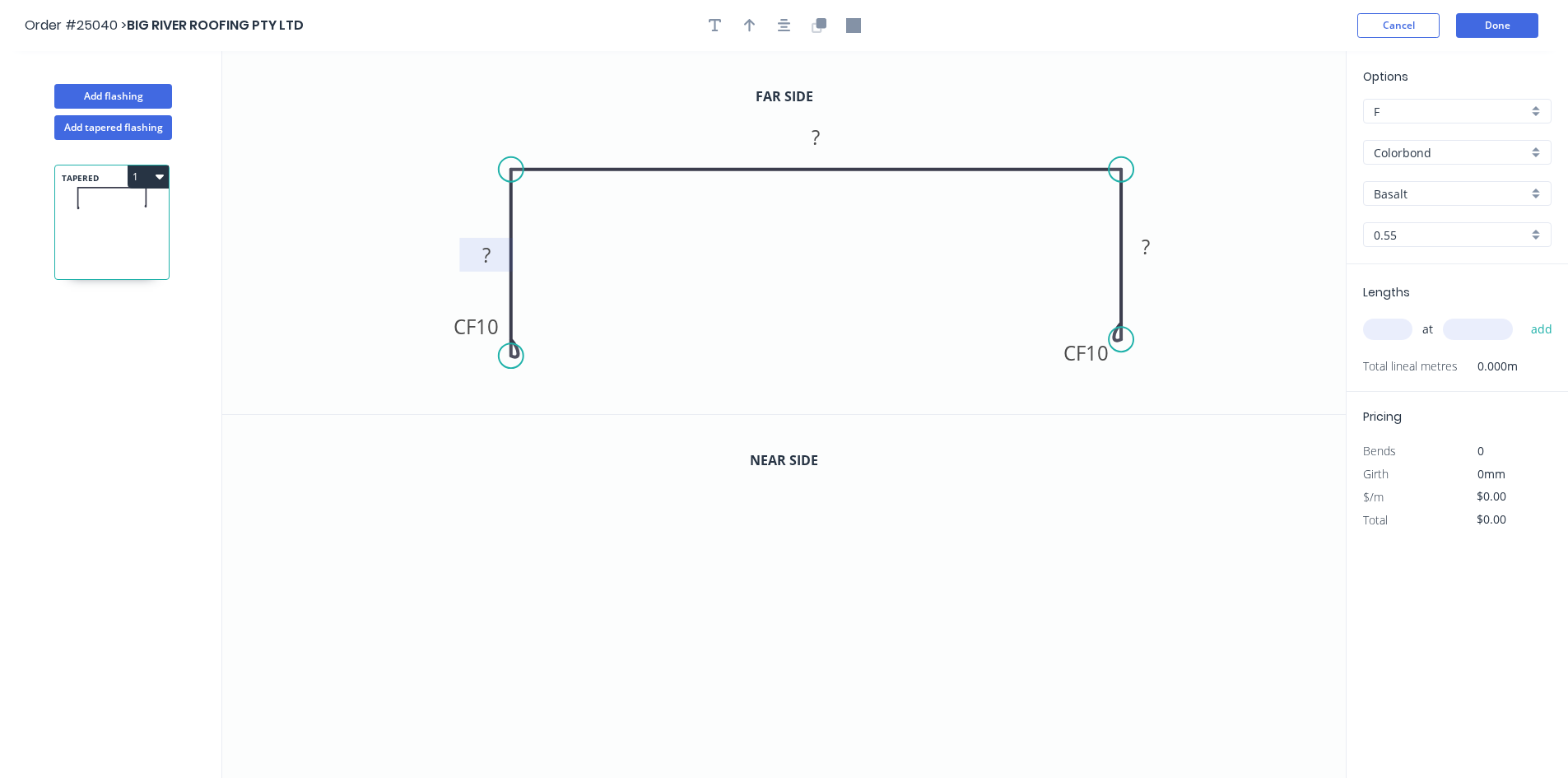
click at [503, 262] on rect at bounding box center [486, 254] width 54 height 34
click at [500, 262] on rect at bounding box center [486, 256] width 33 height 23
click at [822, 29] on icon "button" at bounding box center [819, 26] width 15 height 15
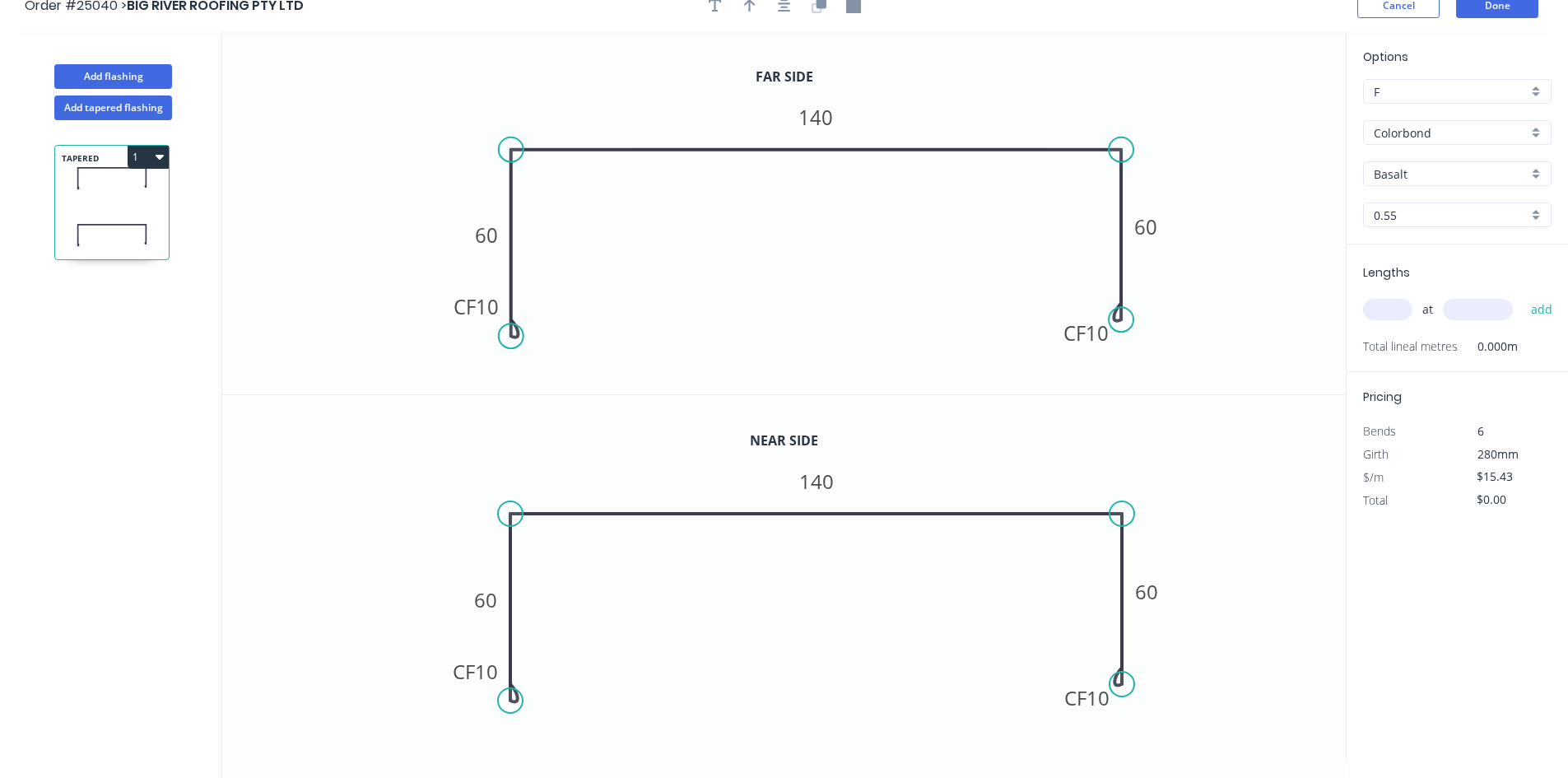
scroll to position [31, 0]
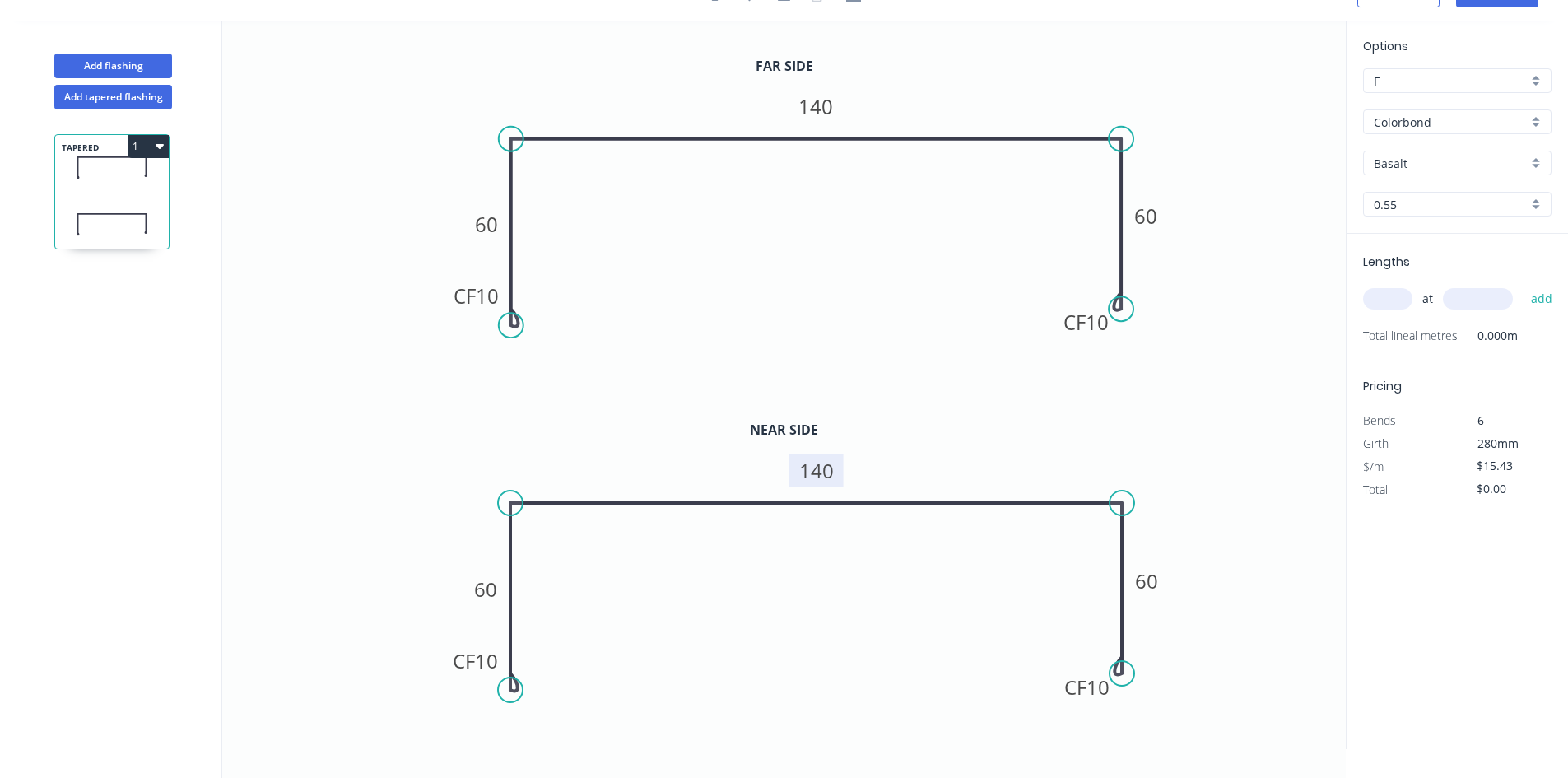
click at [811, 468] on tspan "140" at bounding box center [817, 470] width 35 height 27
type input "$17.03"
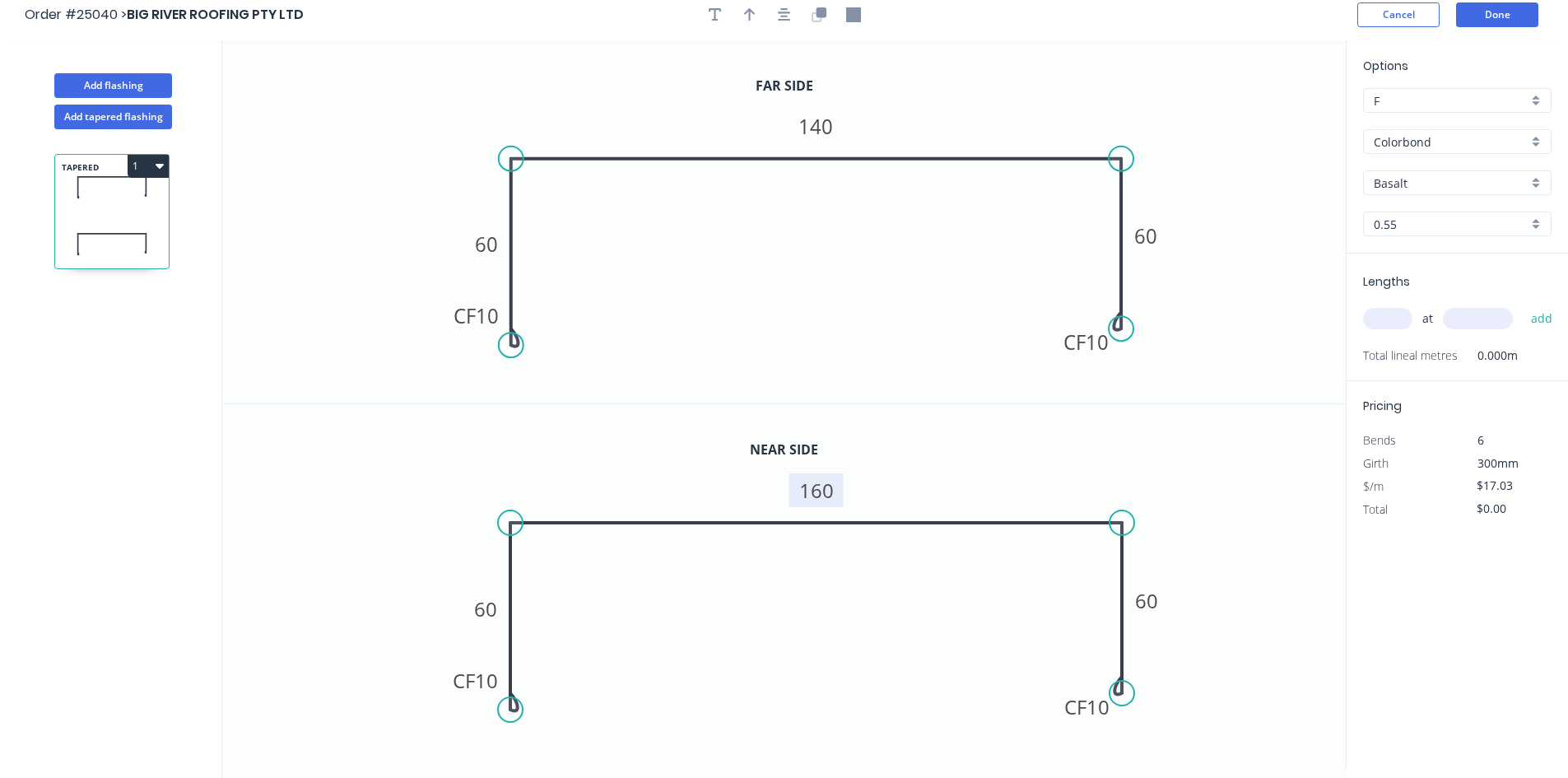
scroll to position [0, 0]
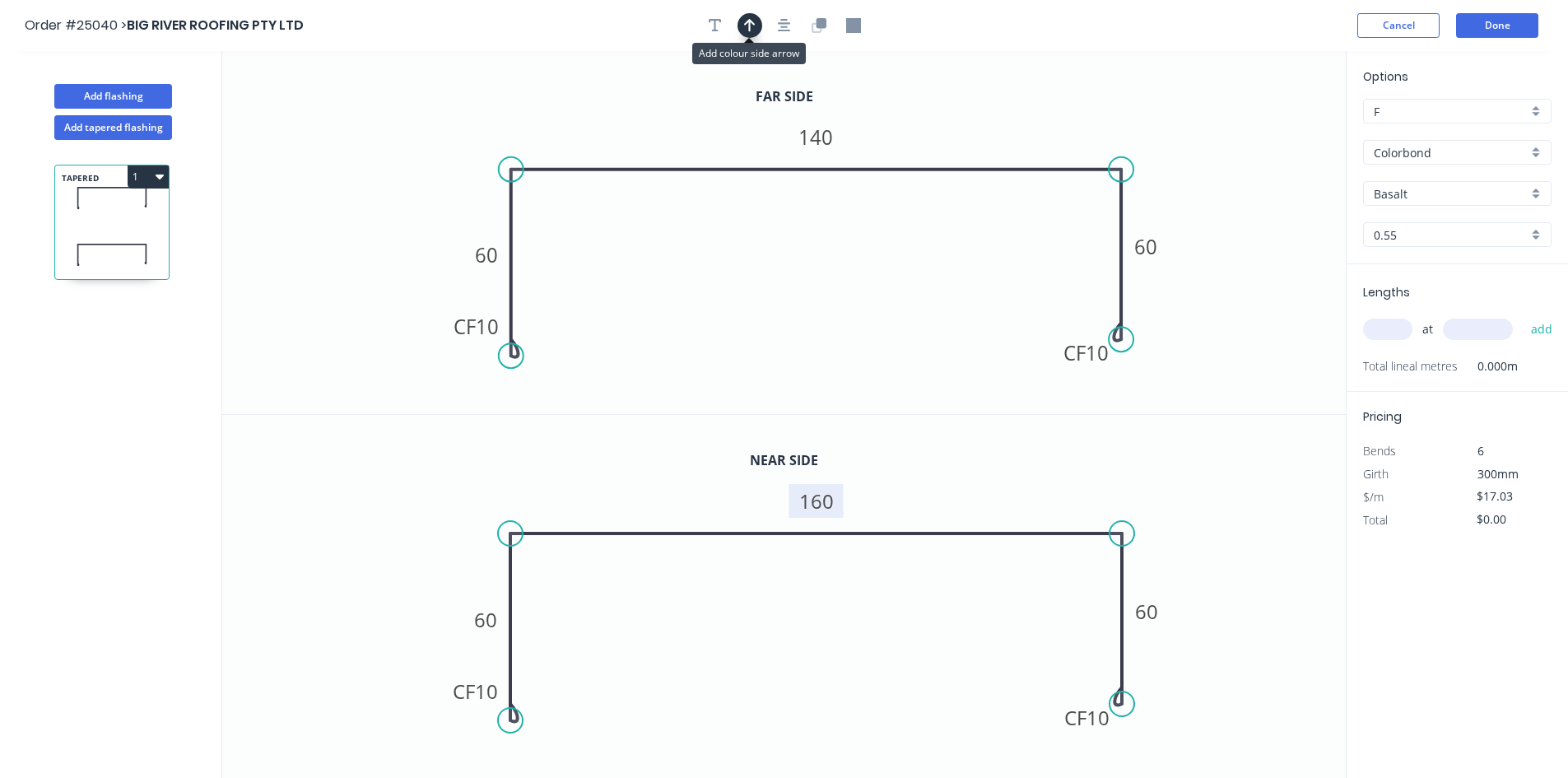
click at [751, 26] on icon "button" at bounding box center [750, 26] width 12 height 15
drag, startPoint x: 1262, startPoint y: 130, endPoint x: 926, endPoint y: 134, distance: 336.0
click at [926, 134] on icon at bounding box center [926, 116] width 15 height 53
drag, startPoint x: 926, startPoint y: 128, endPoint x: 950, endPoint y: 110, distance: 30.0
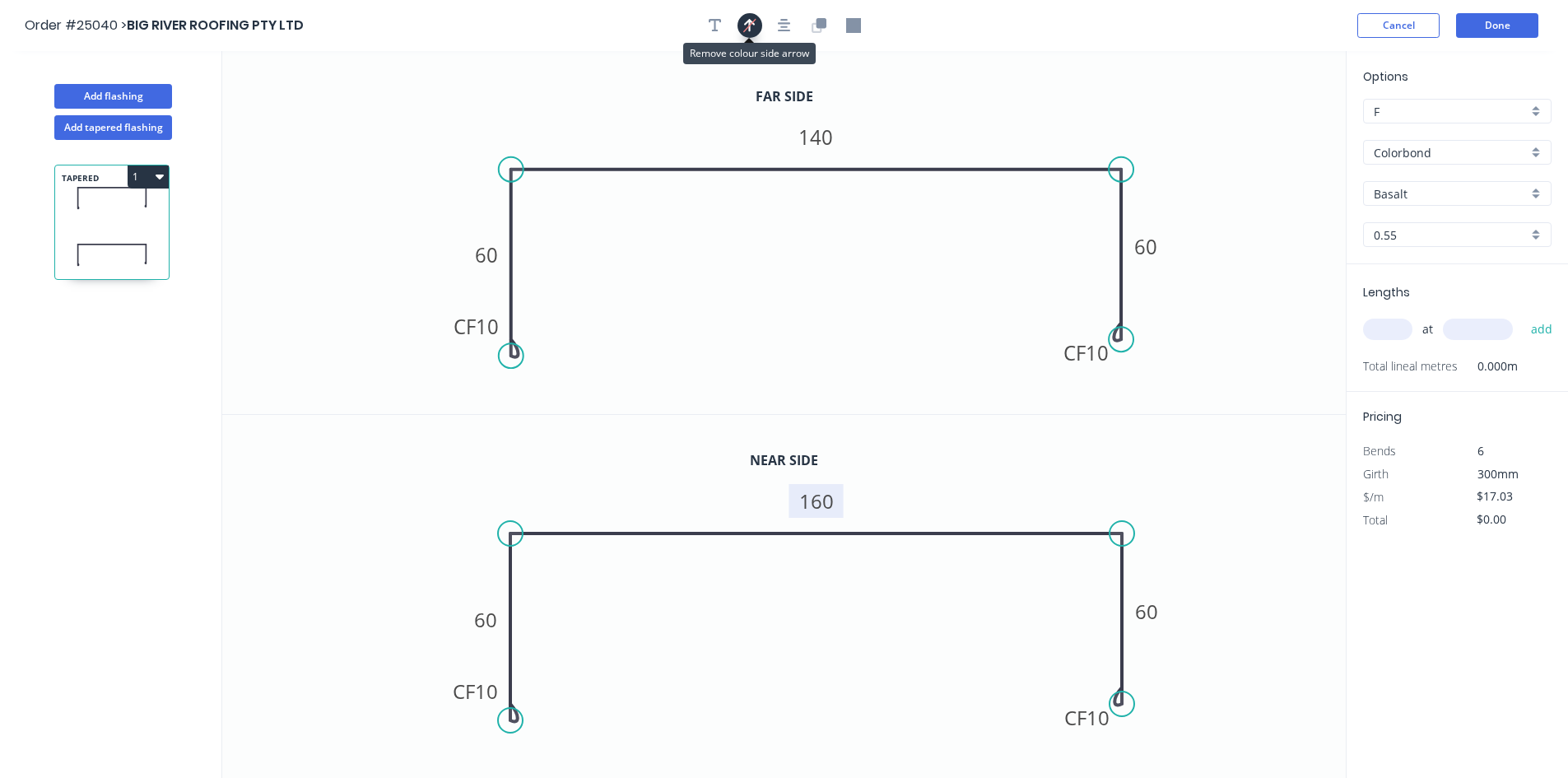
click at [751, 25] on icon "button" at bounding box center [749, 25] width 12 height 16
click at [751, 25] on icon "button" at bounding box center [750, 26] width 12 height 15
drag, startPoint x: 234, startPoint y: 60, endPoint x: 587, endPoint y: 260, distance: 405.7
click at [583, 269] on icon "0 CF 10 60 140 CF 10 60" at bounding box center [784, 233] width 1124 height 363
click at [745, 30] on icon "button" at bounding box center [749, 25] width 12 height 16
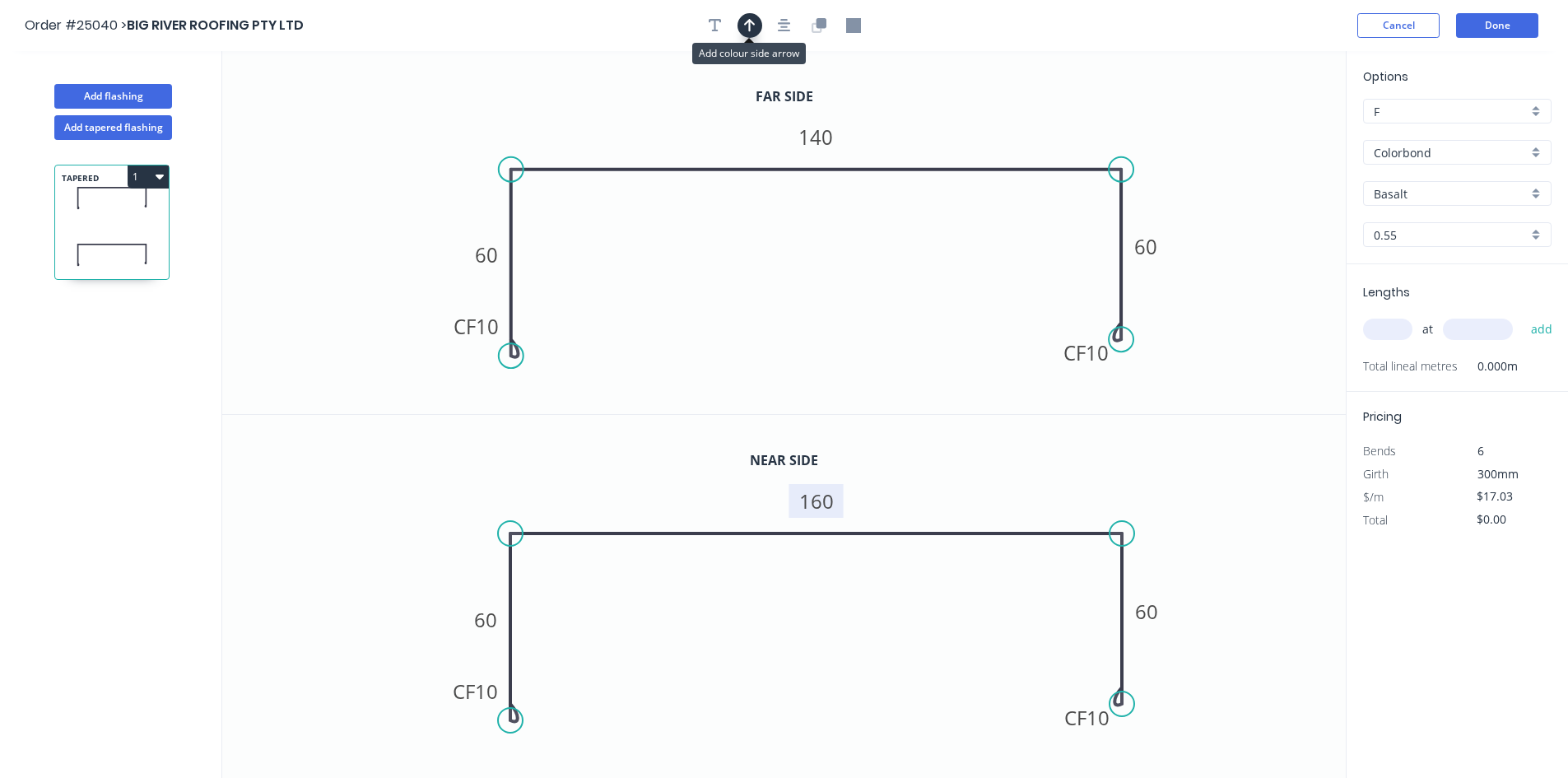
click at [746, 26] on icon "button" at bounding box center [750, 26] width 12 height 15
drag, startPoint x: 1261, startPoint y: 128, endPoint x: 964, endPoint y: 145, distance: 297.5
click at [964, 145] on icon at bounding box center [964, 127] width 15 height 53
click at [964, 145] on icon at bounding box center [964, 127] width 15 height 53
click at [1389, 325] on input "text" at bounding box center [1388, 330] width 50 height 21
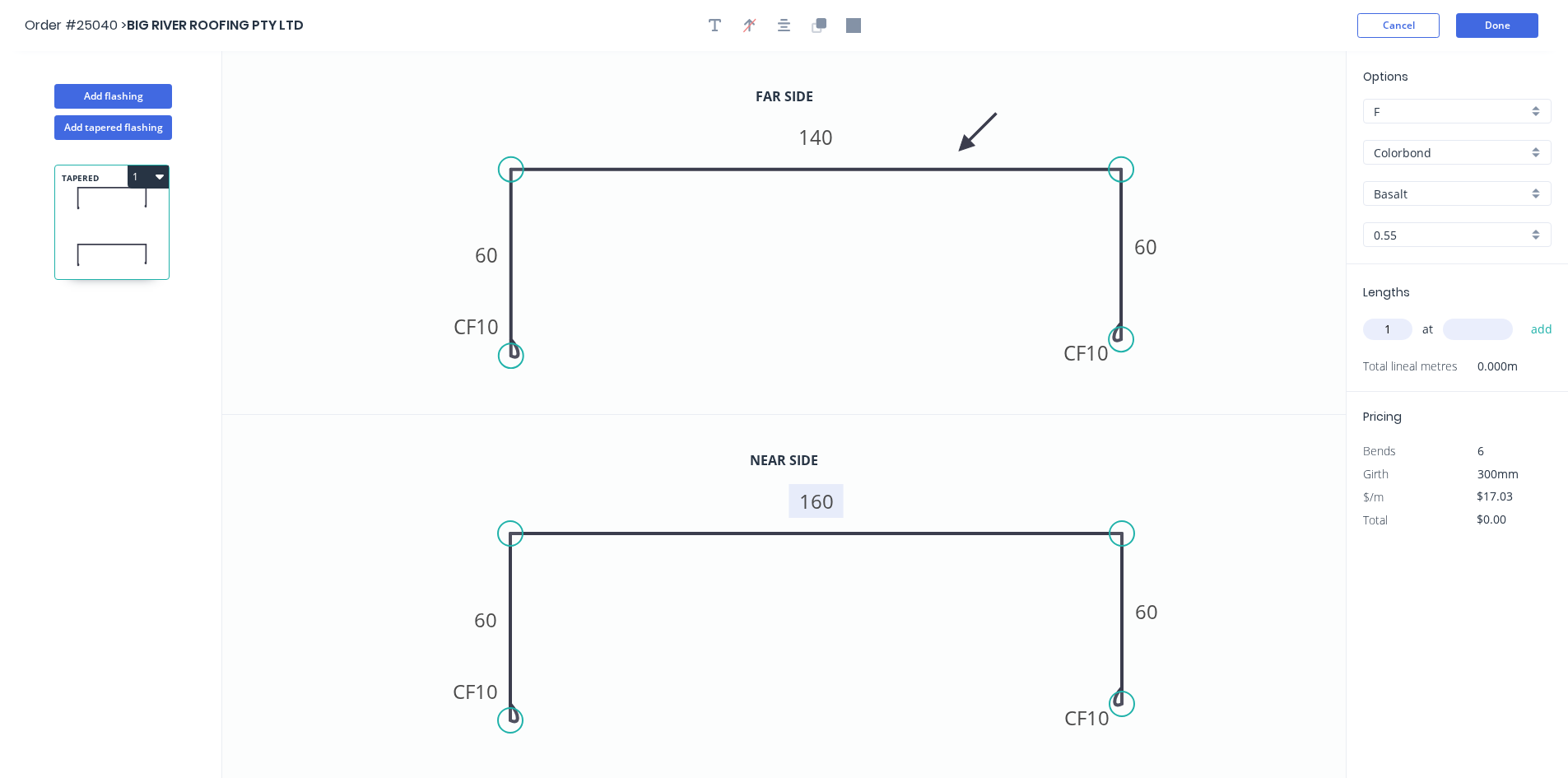
type input "1"
type input "5600"
click at [1523, 315] on button "add" at bounding box center [1542, 330] width 39 height 28
type input "$95.37"
click at [1506, 29] on button "Done" at bounding box center [1497, 26] width 83 height 25
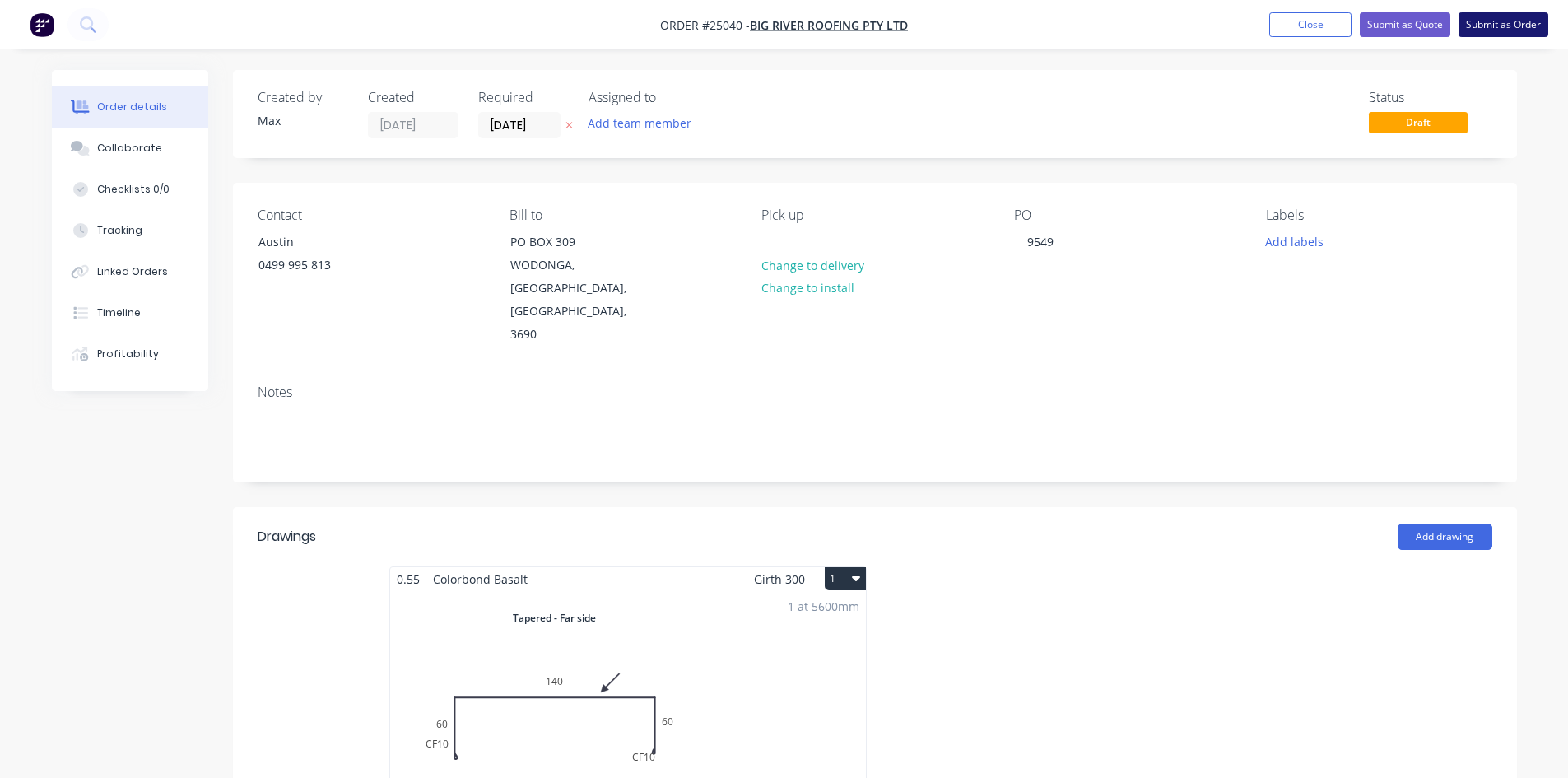
click at [1496, 17] on button "Submit as Order" at bounding box center [1503, 25] width 90 height 25
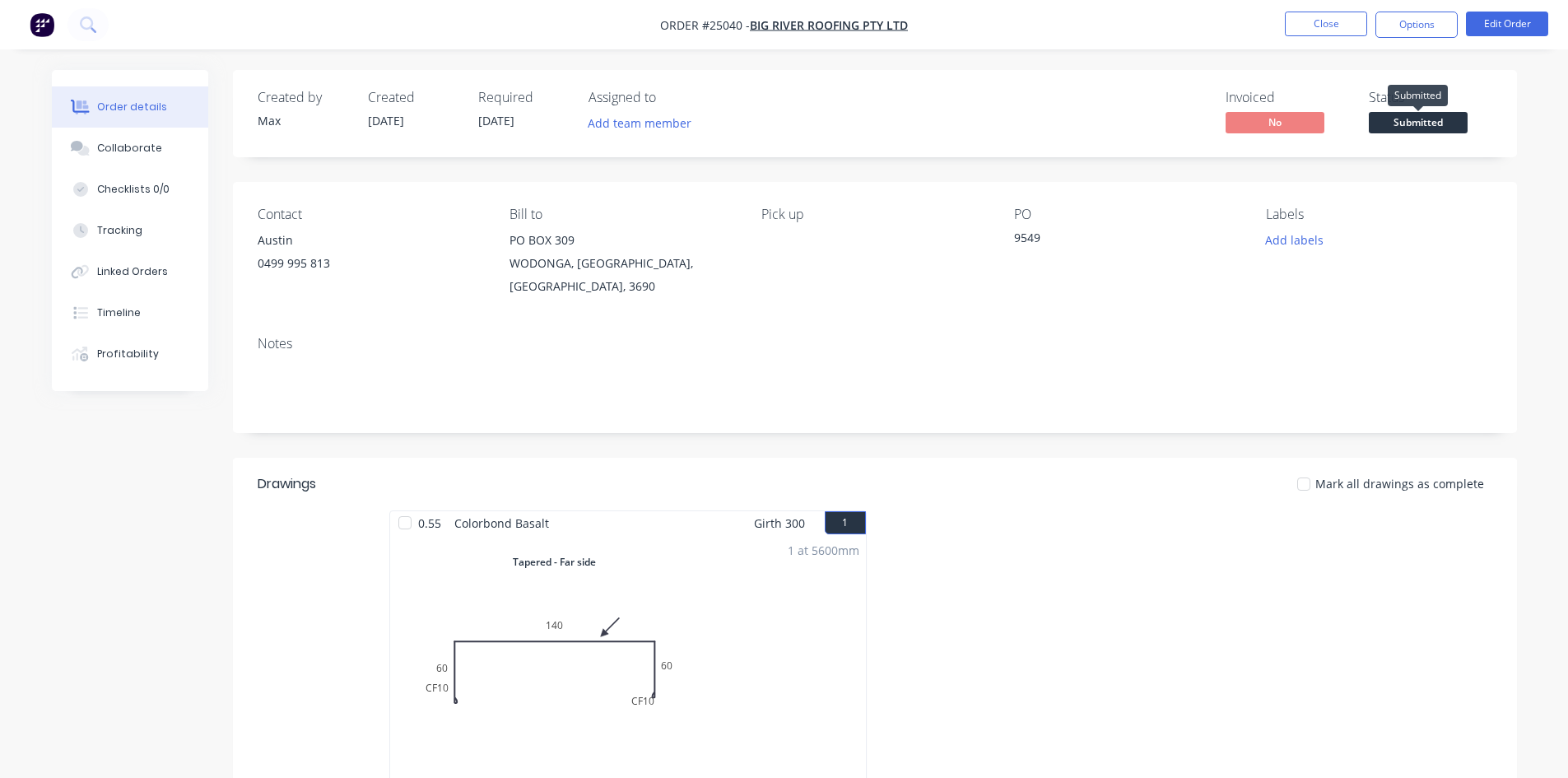
click at [1432, 127] on span "Submitted" at bounding box center [1419, 122] width 99 height 21
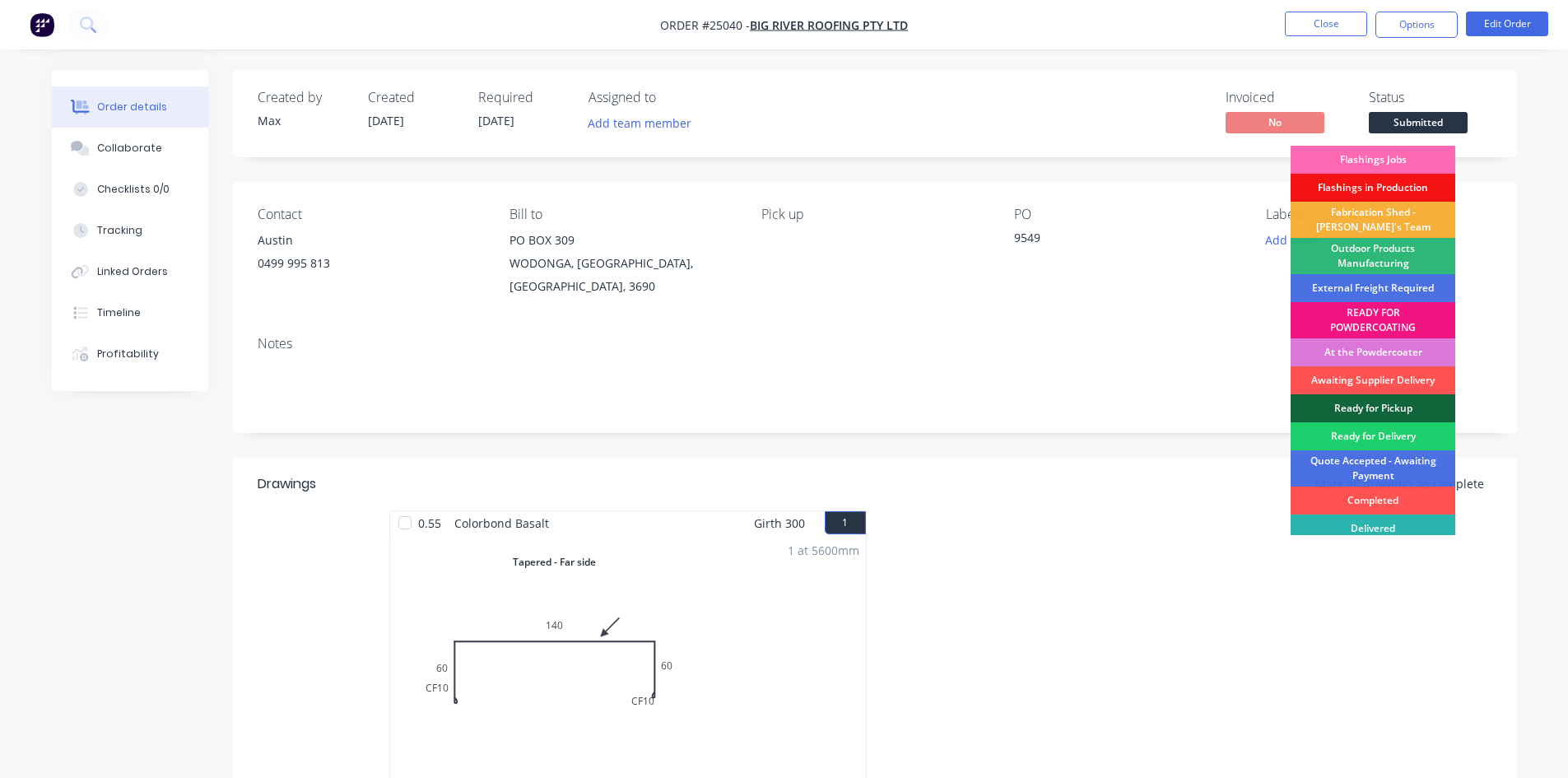
click at [1424, 149] on div "Flashings Jobs" at bounding box center [1372, 159] width 164 height 28
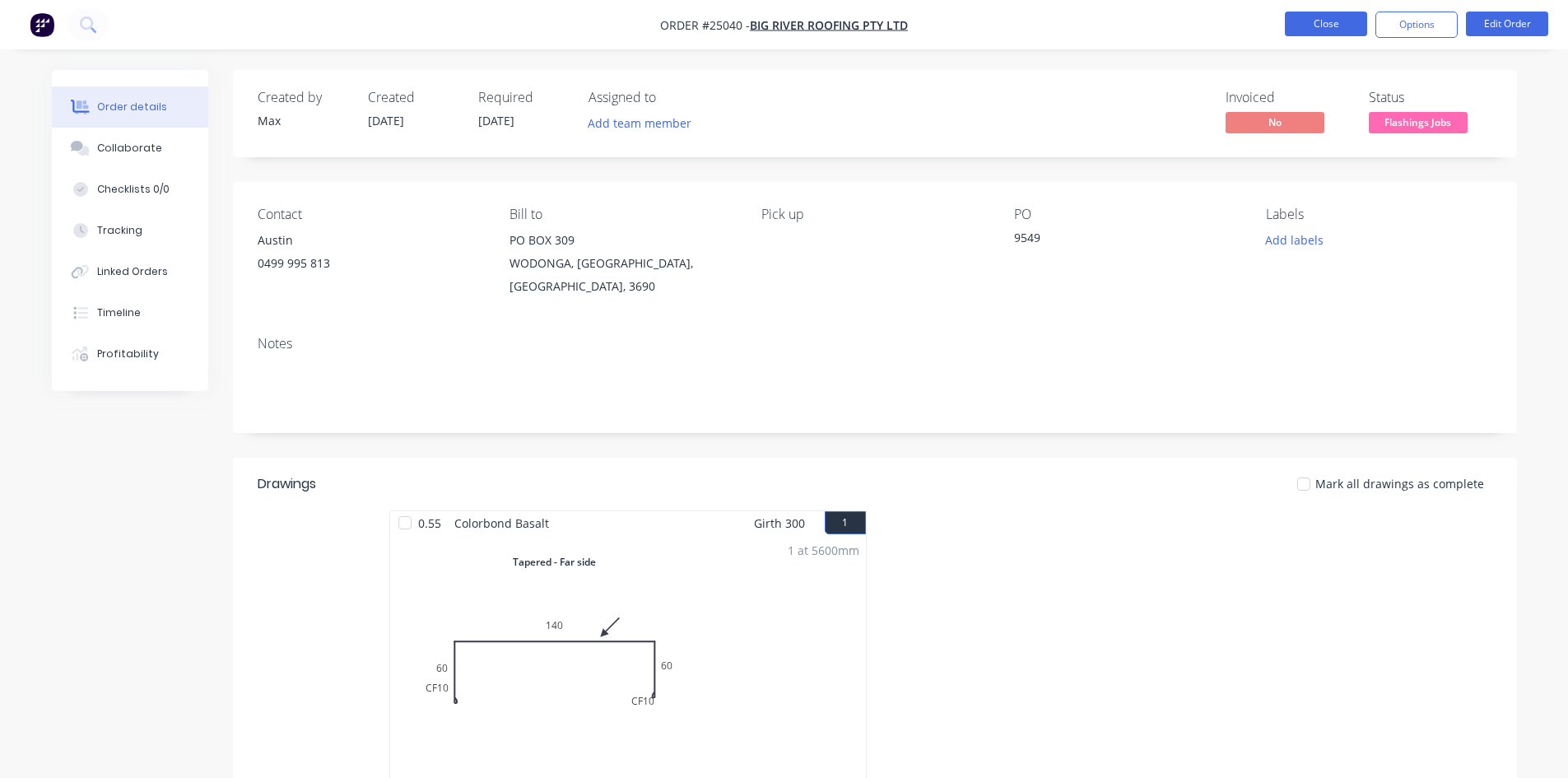
click at [1332, 19] on button "Close" at bounding box center [1326, 24] width 83 height 25
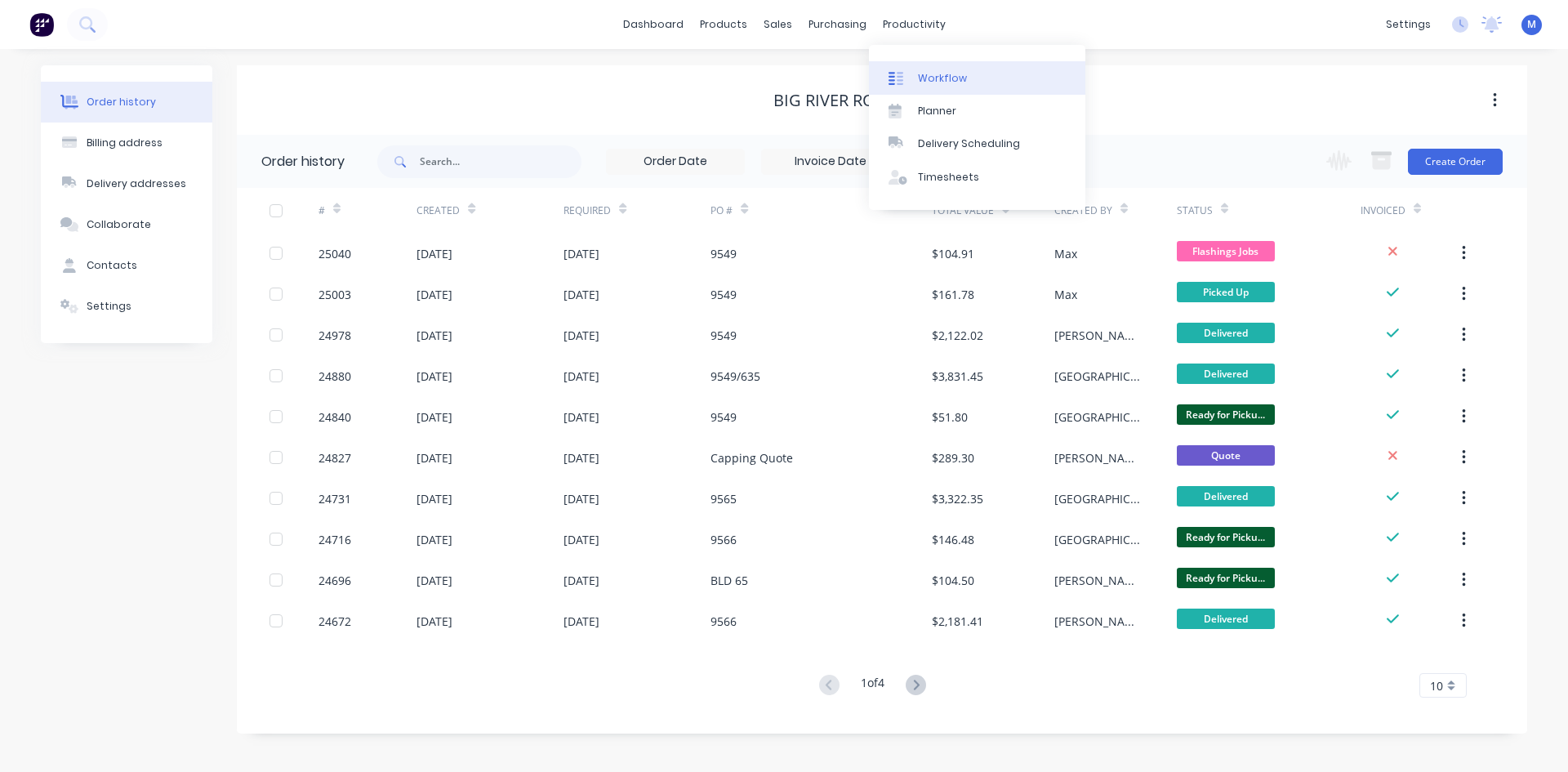
click at [945, 79] on div "Workflow" at bounding box center [942, 79] width 49 height 15
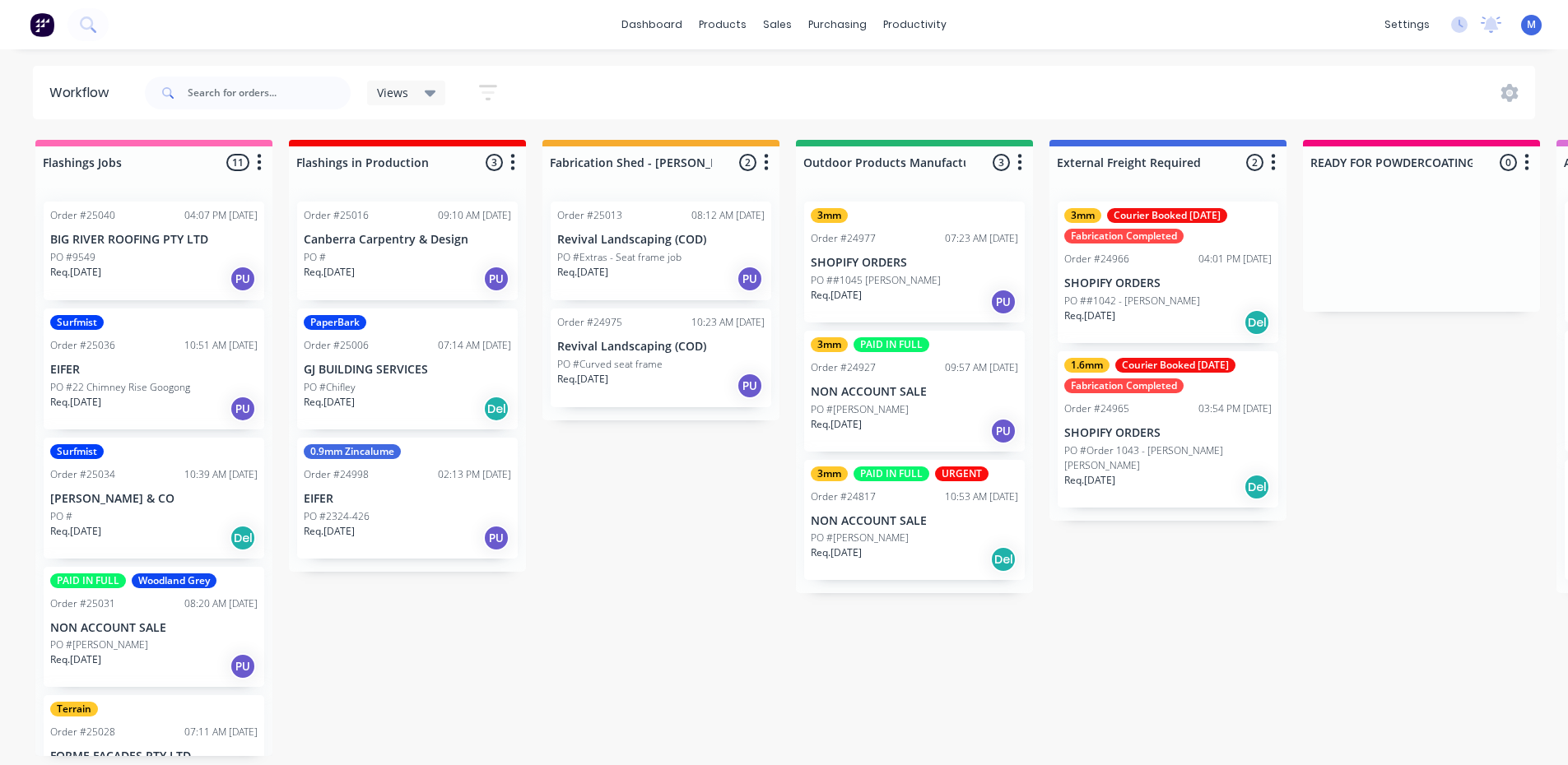
click at [153, 397] on div "Req. [DATE] PU" at bounding box center [154, 408] width 207 height 28
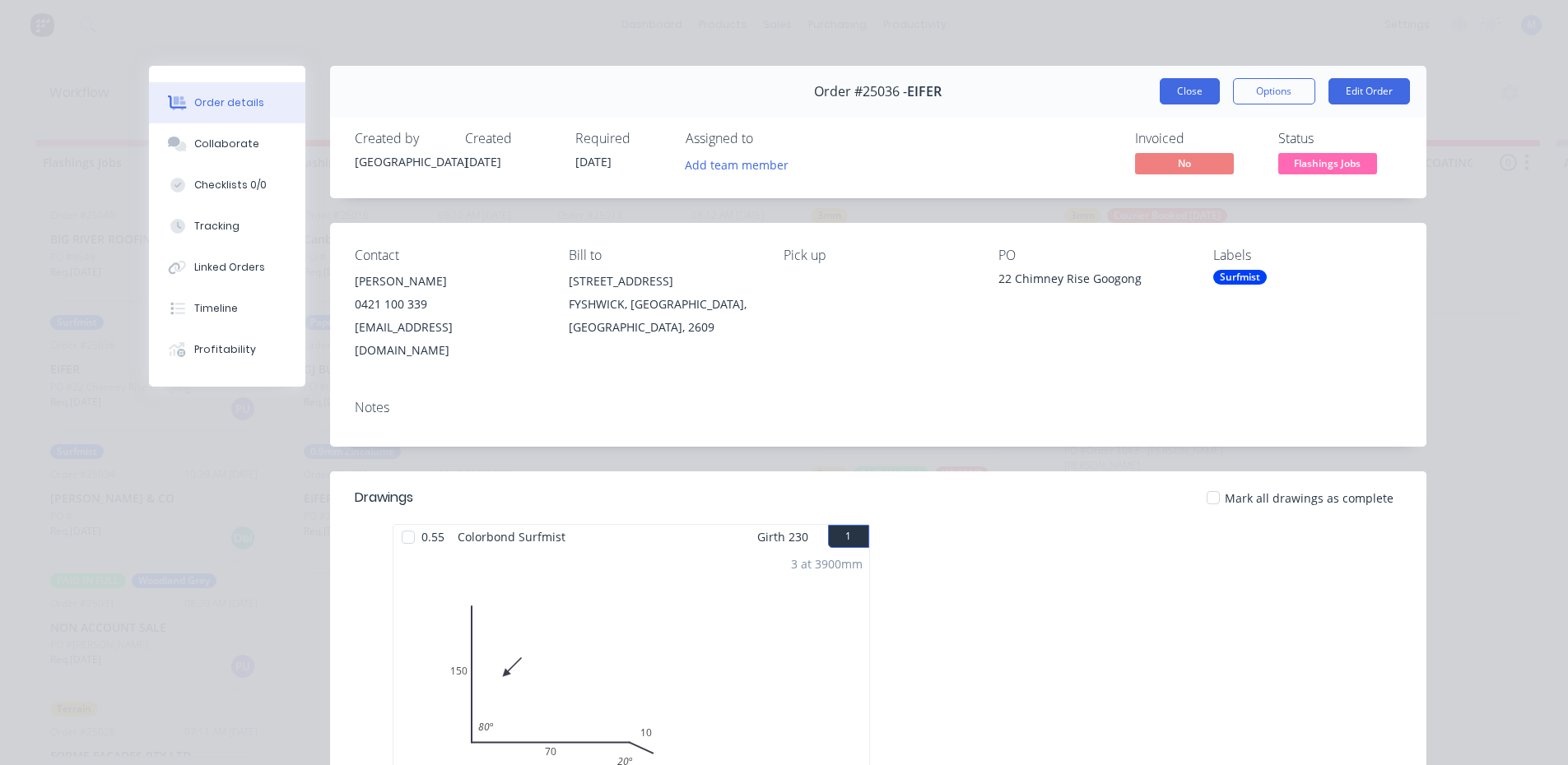
click at [1182, 99] on button "Close" at bounding box center [1190, 92] width 60 height 26
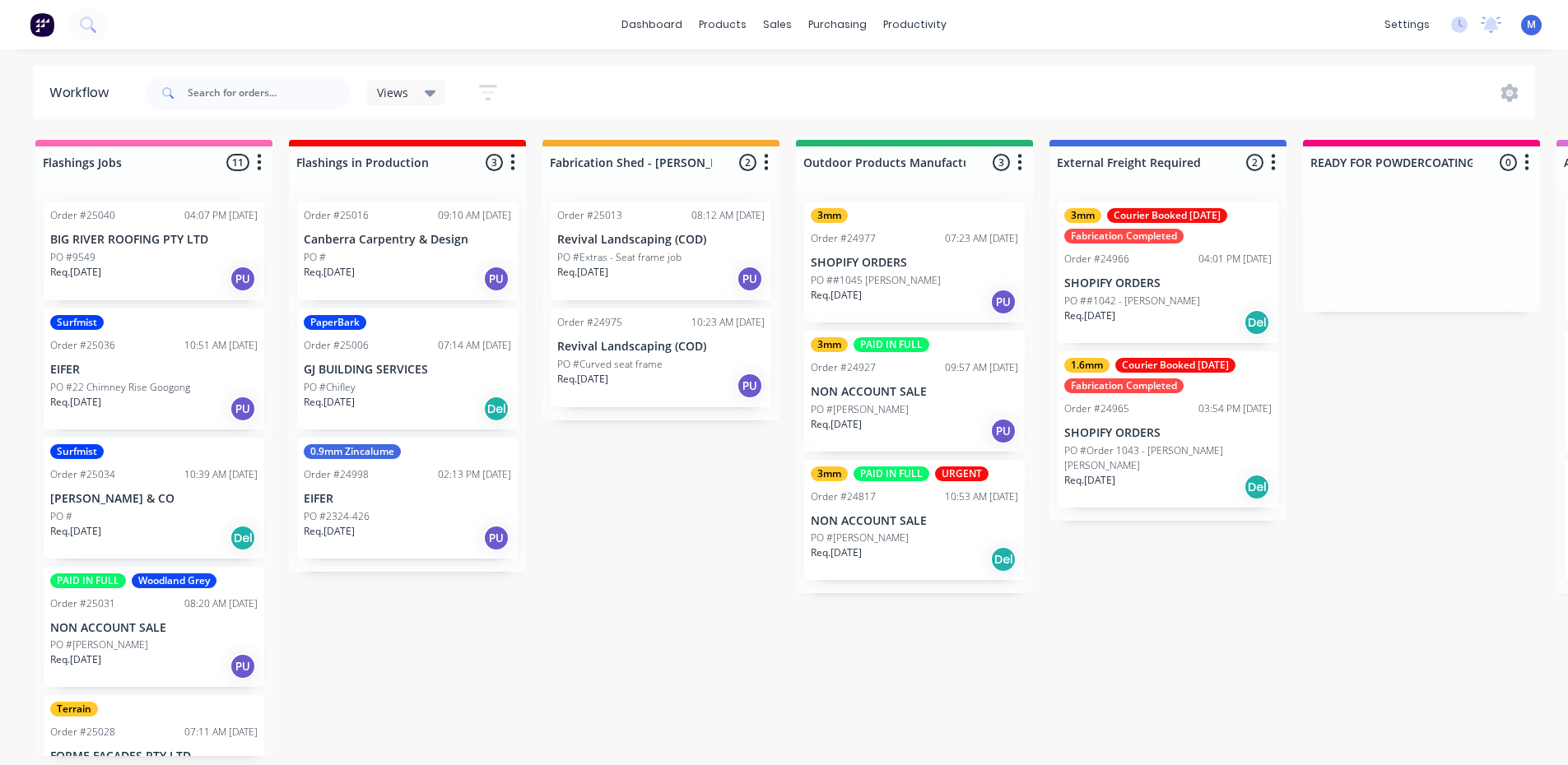
click at [121, 265] on div "Req. [DATE] PU" at bounding box center [154, 279] width 207 height 28
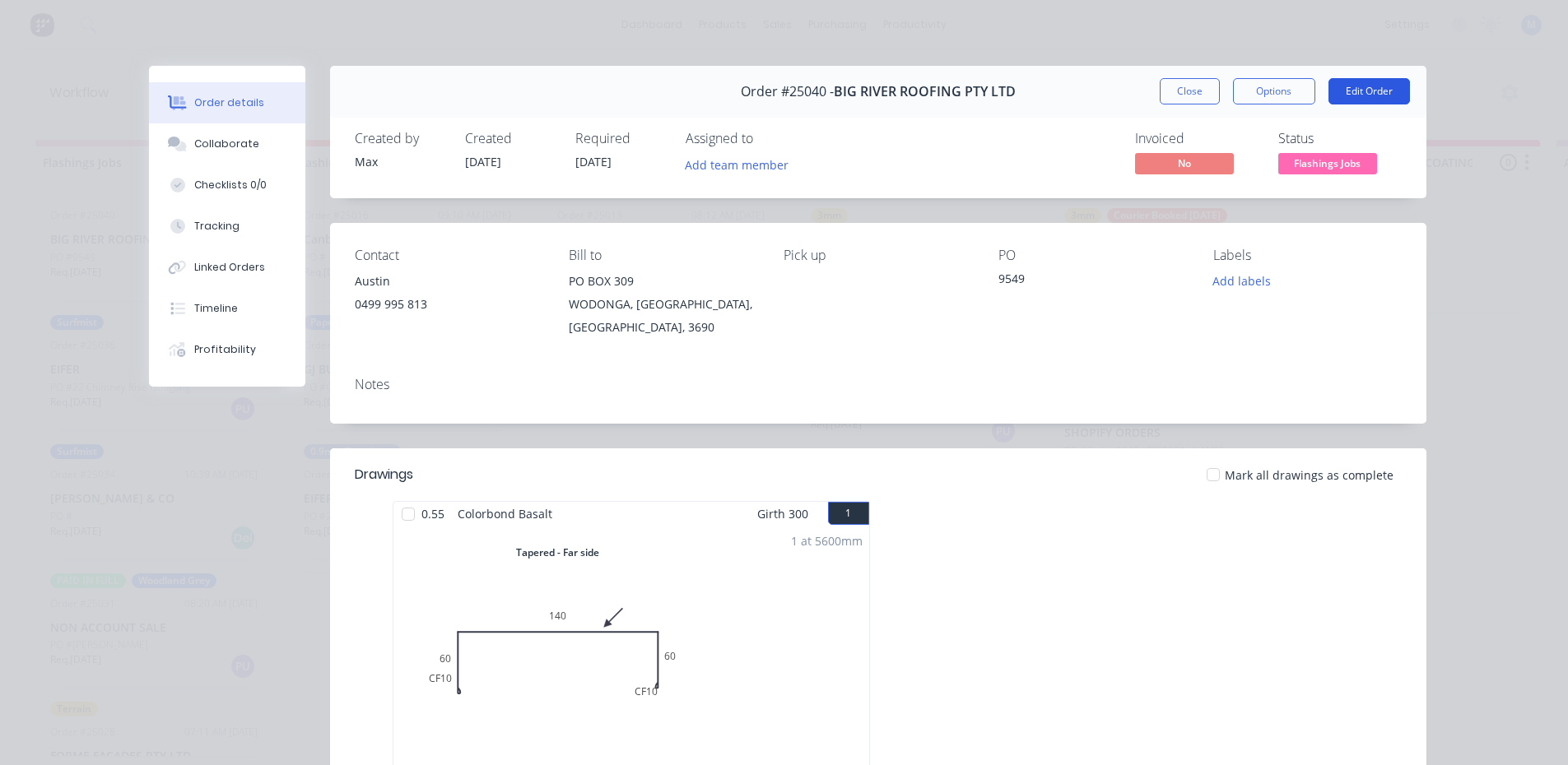
click at [1364, 92] on button "Edit Order" at bounding box center [1369, 92] width 82 height 26
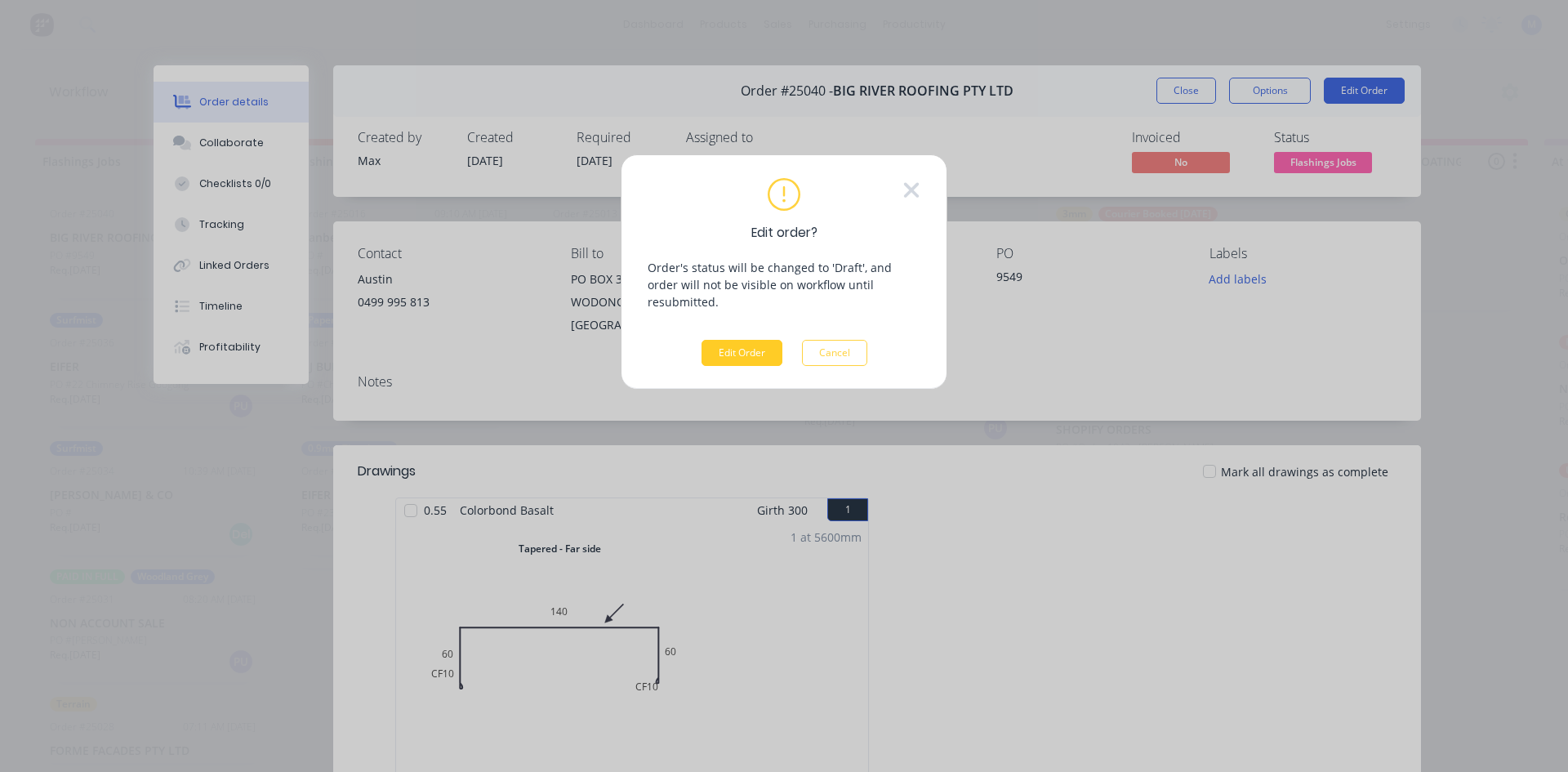
click at [742, 340] on button "Edit Order" at bounding box center [741, 353] width 81 height 26
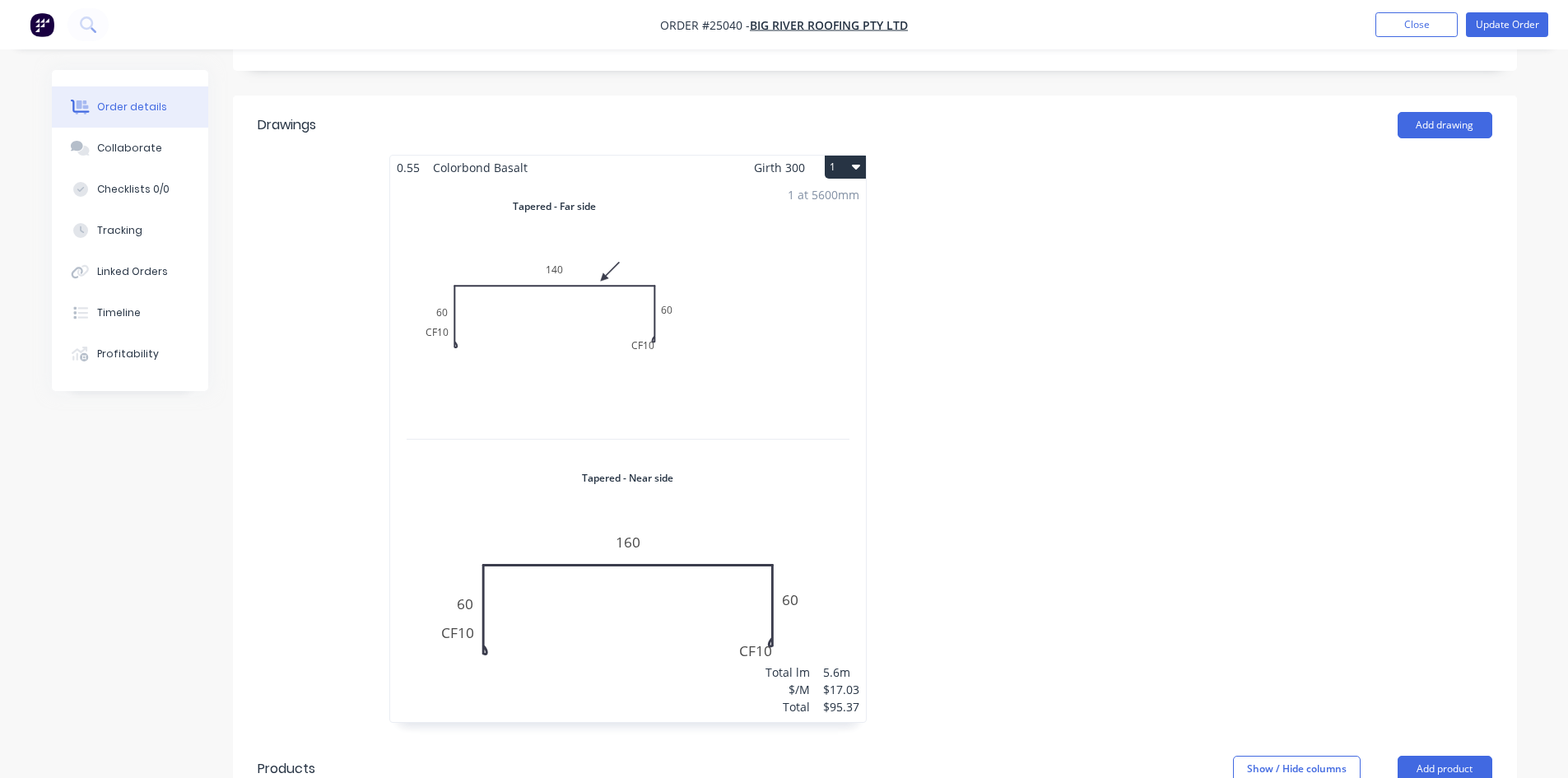
click at [758, 339] on div "1 at 5600mm Total lm $/M Total 5.6m $17.03 $95.37" at bounding box center [628, 450] width 476 height 543
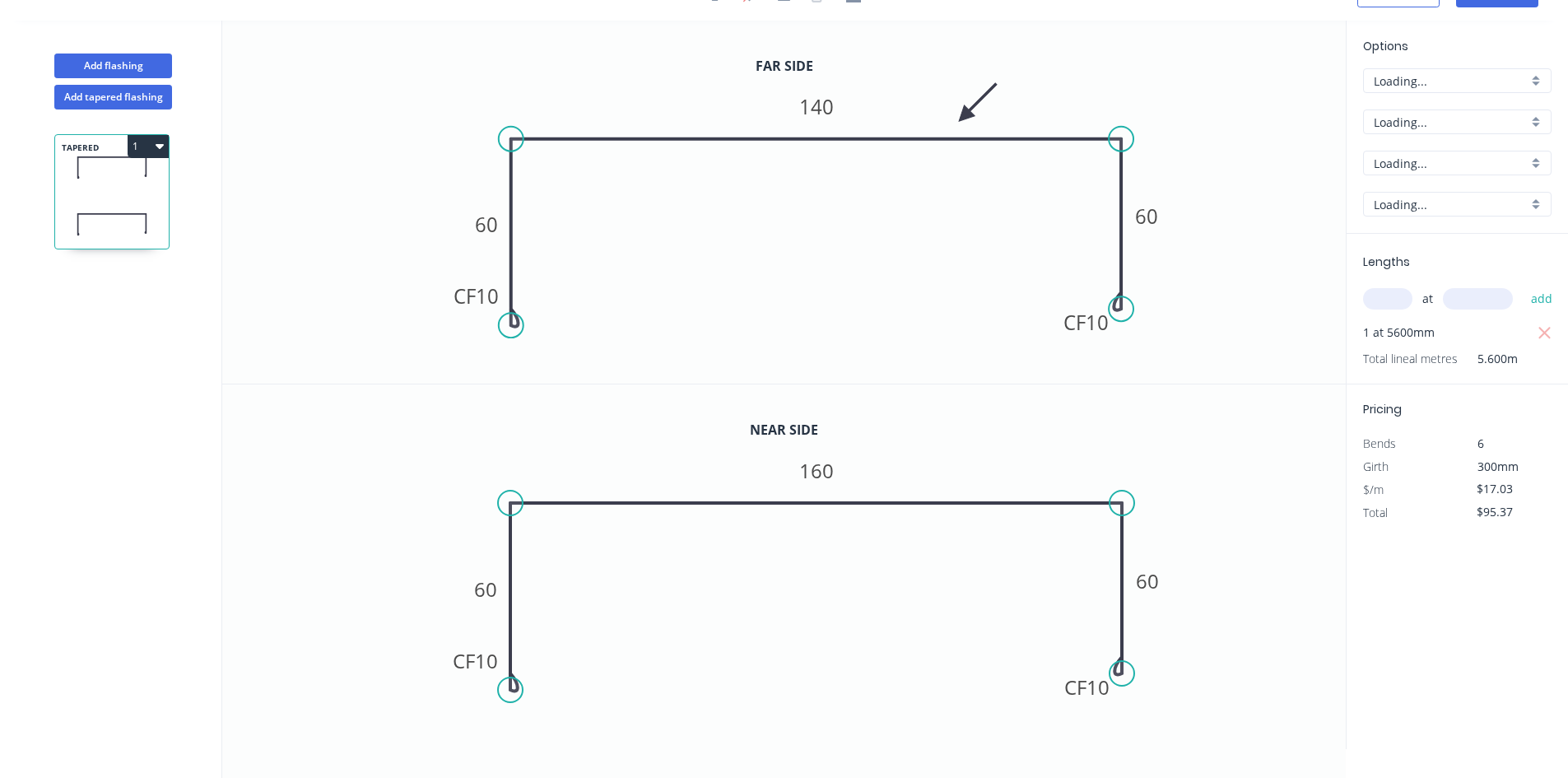
scroll to position [31, 0]
click at [1400, 159] on input "Basalt" at bounding box center [1451, 163] width 154 height 17
click at [1440, 245] on div "Surfmist" at bounding box center [1457, 249] width 187 height 29
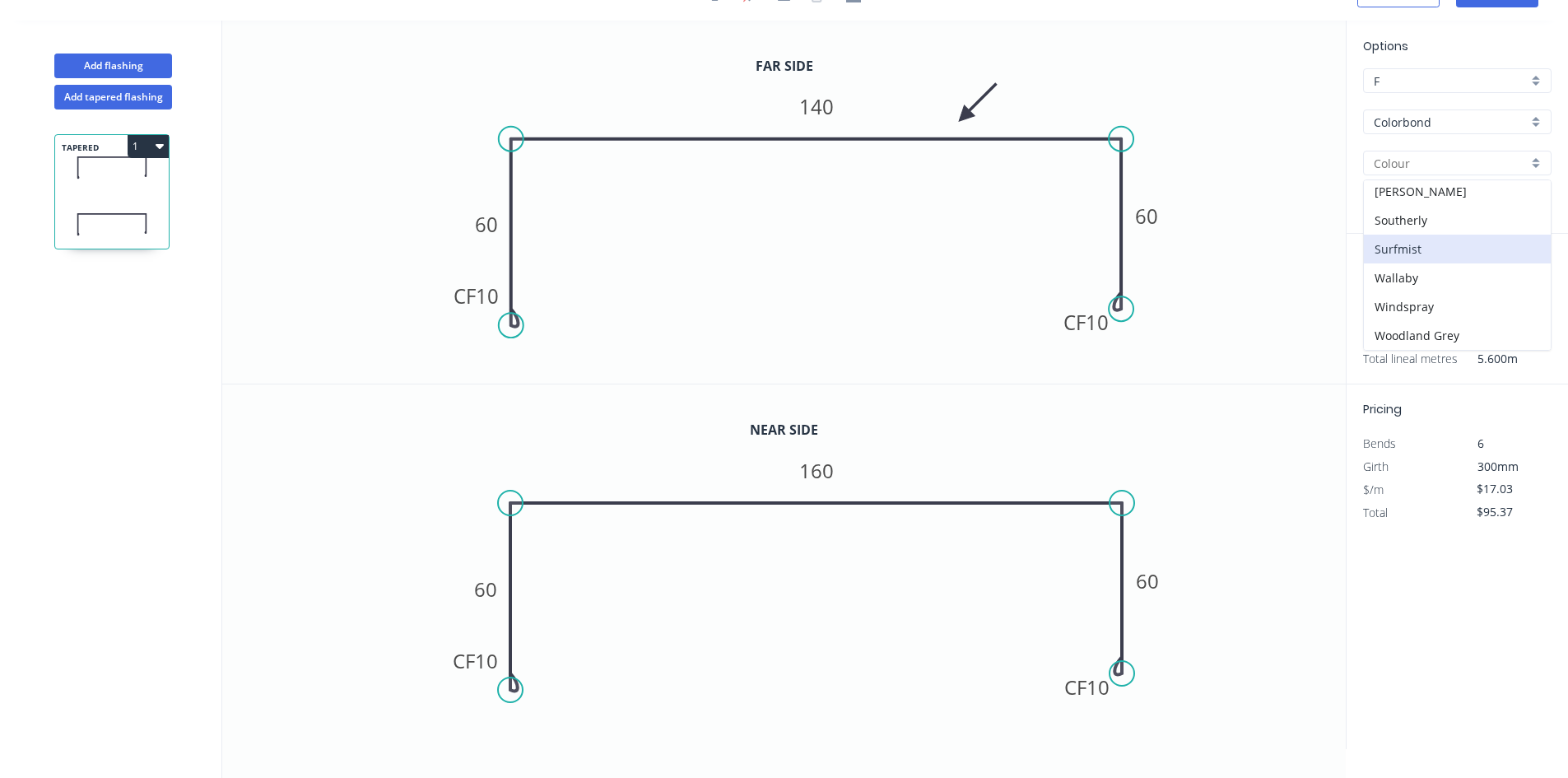
type input "Surfmist"
click at [1306, 242] on icon "0 CF 10 60 140 CF 10 60" at bounding box center [784, 202] width 1124 height 363
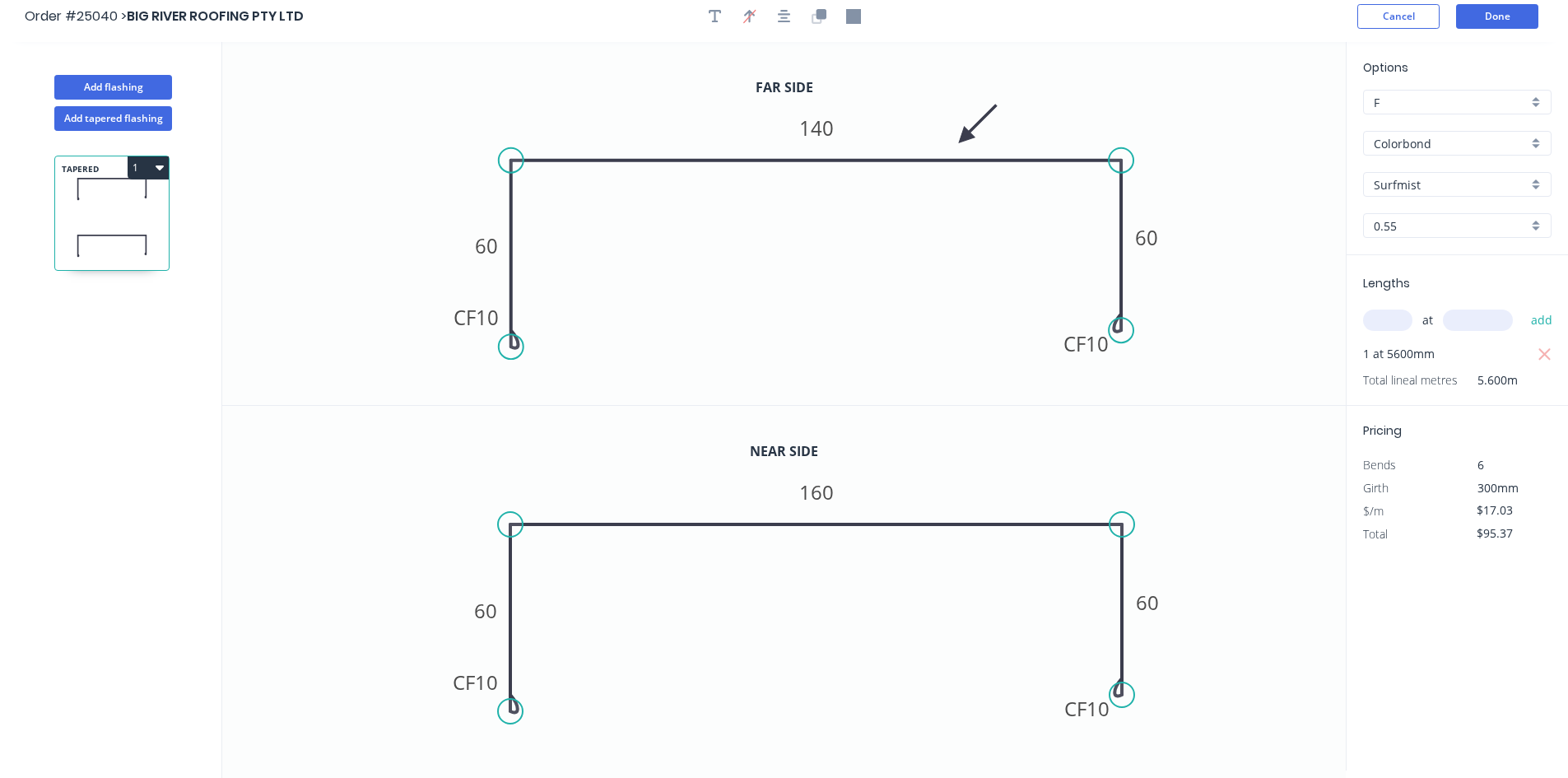
scroll to position [0, 0]
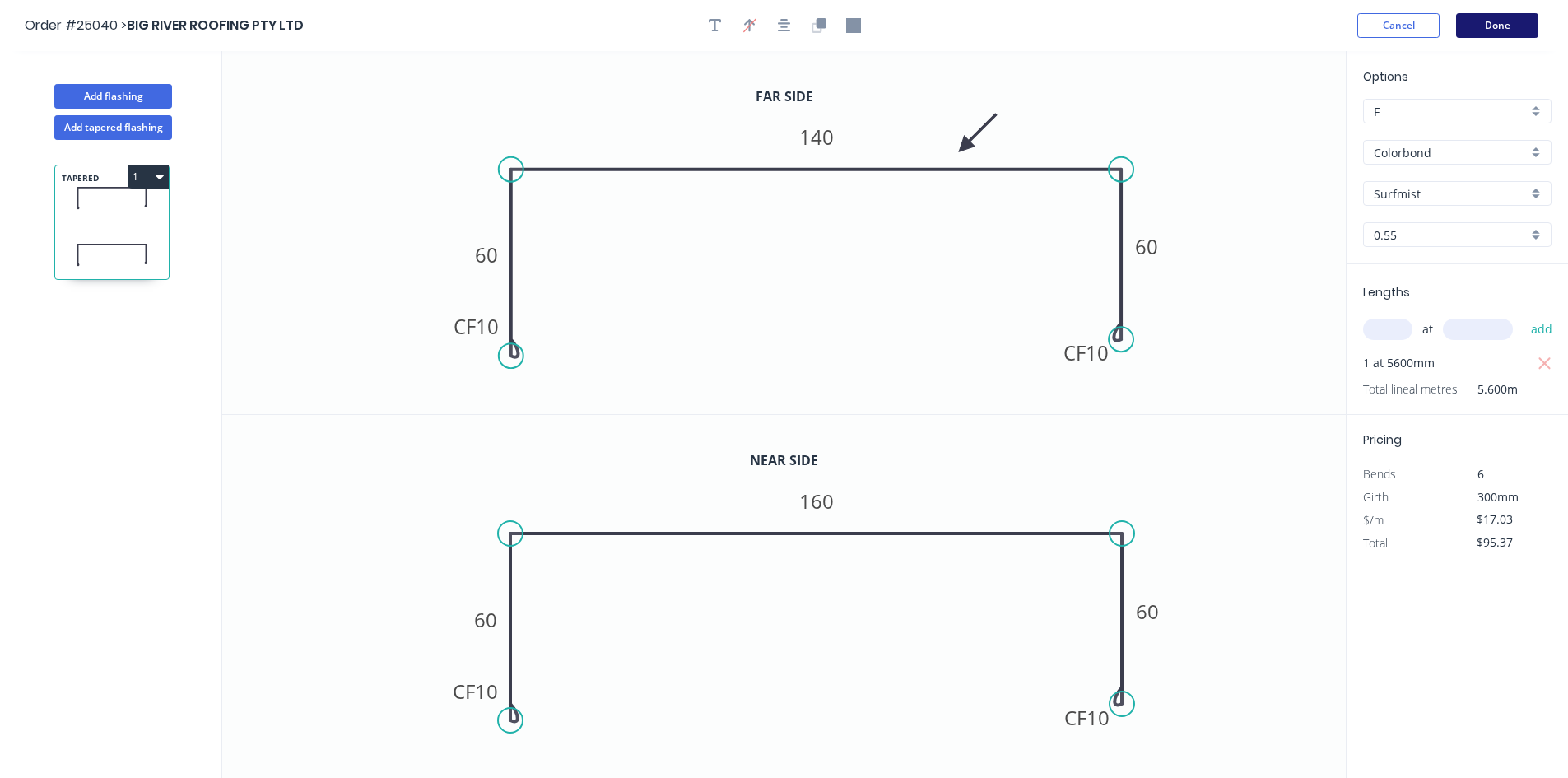
click at [1503, 20] on button "Done" at bounding box center [1497, 26] width 83 height 25
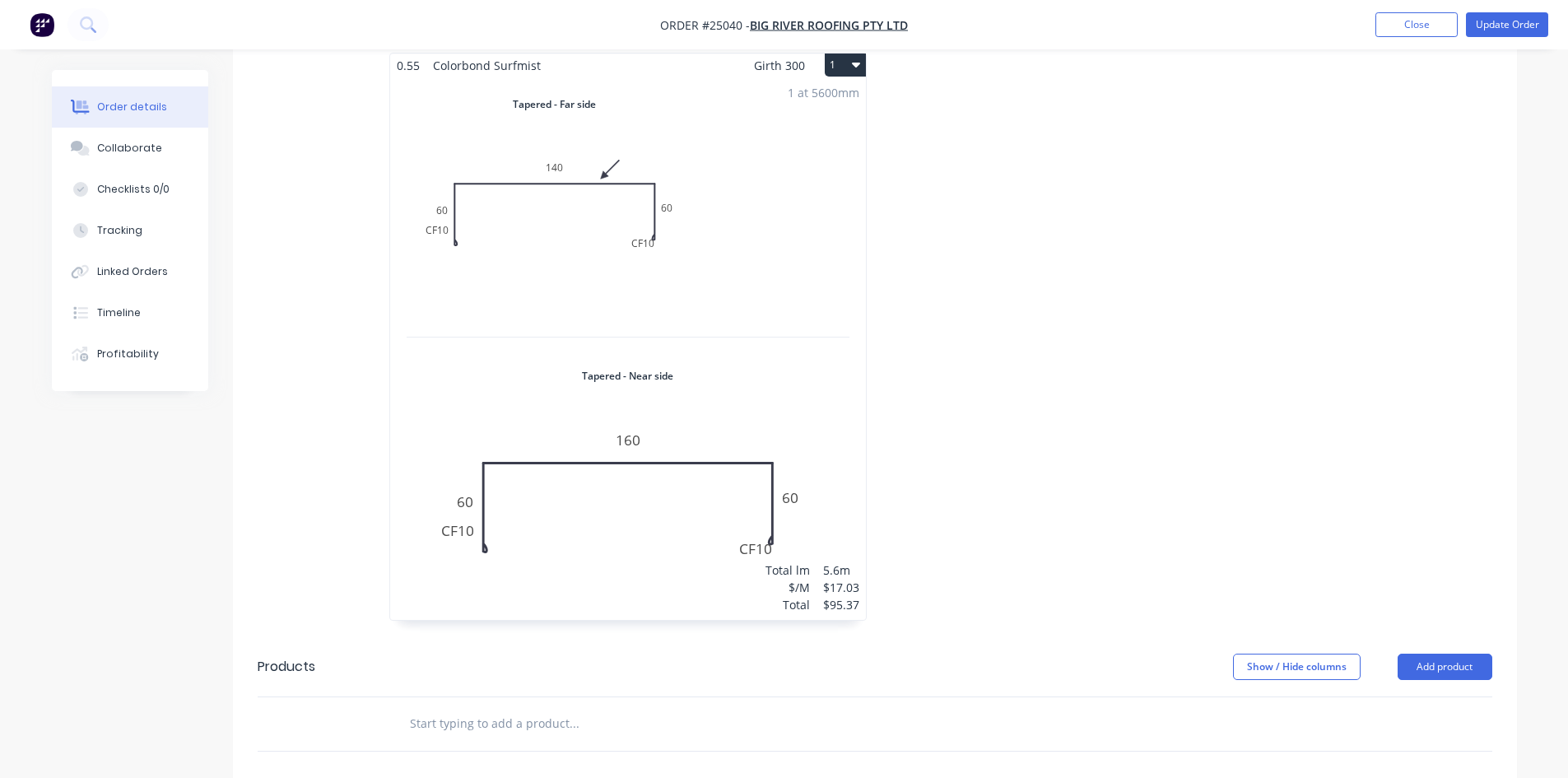
scroll to position [83, 0]
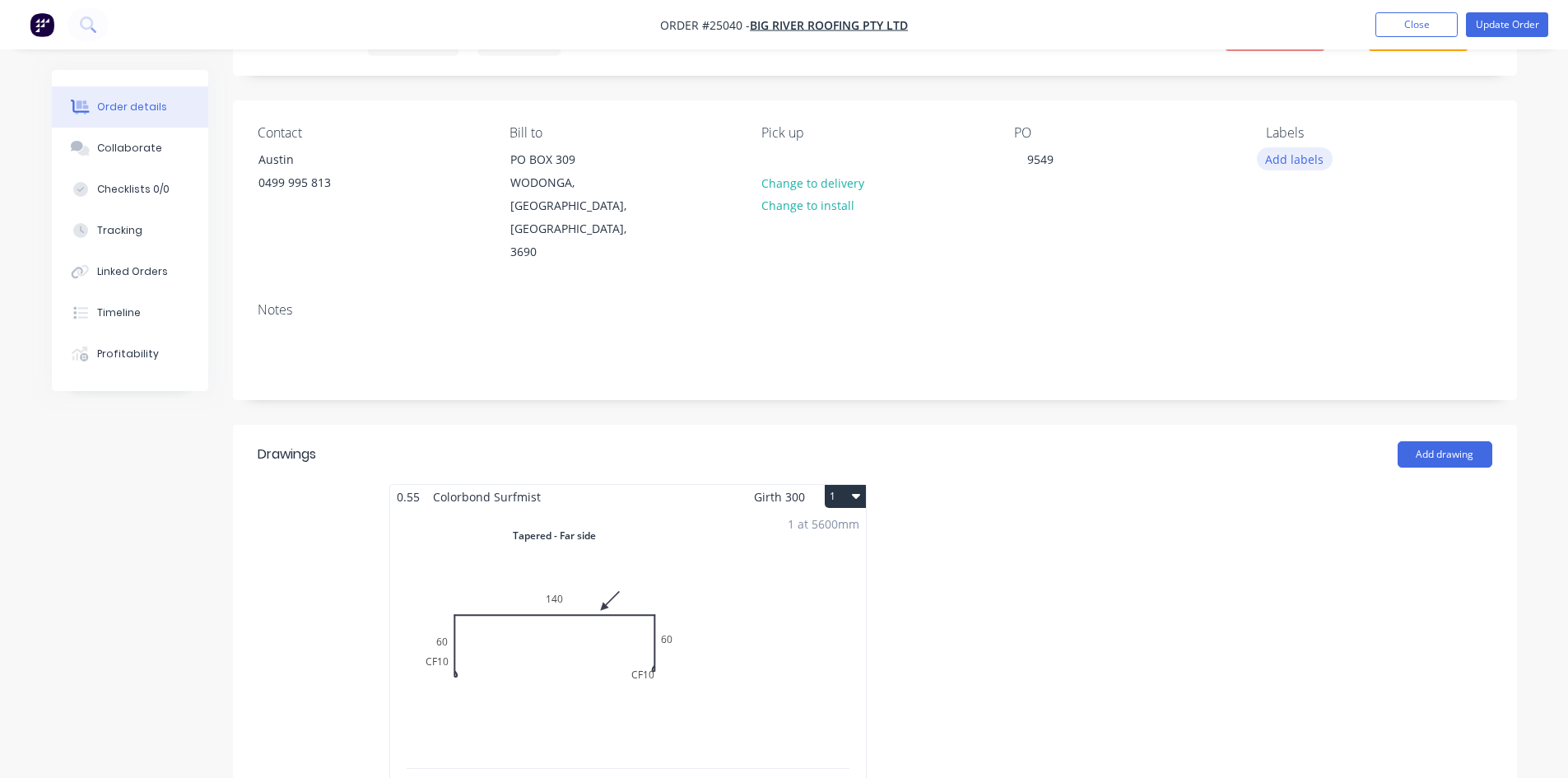
click at [1285, 154] on button "Add labels" at bounding box center [1295, 158] width 76 height 22
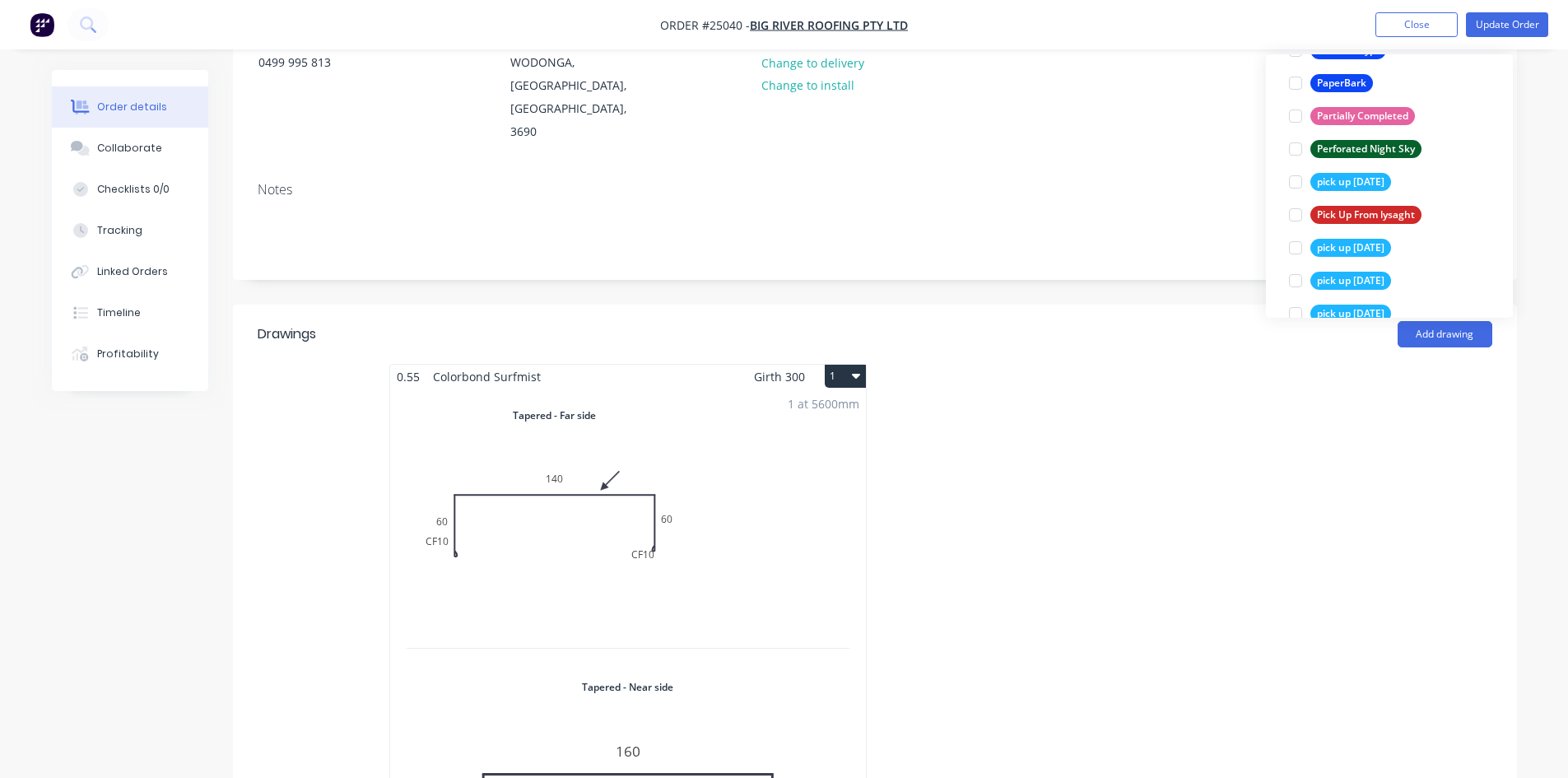
scroll to position [3211, 0]
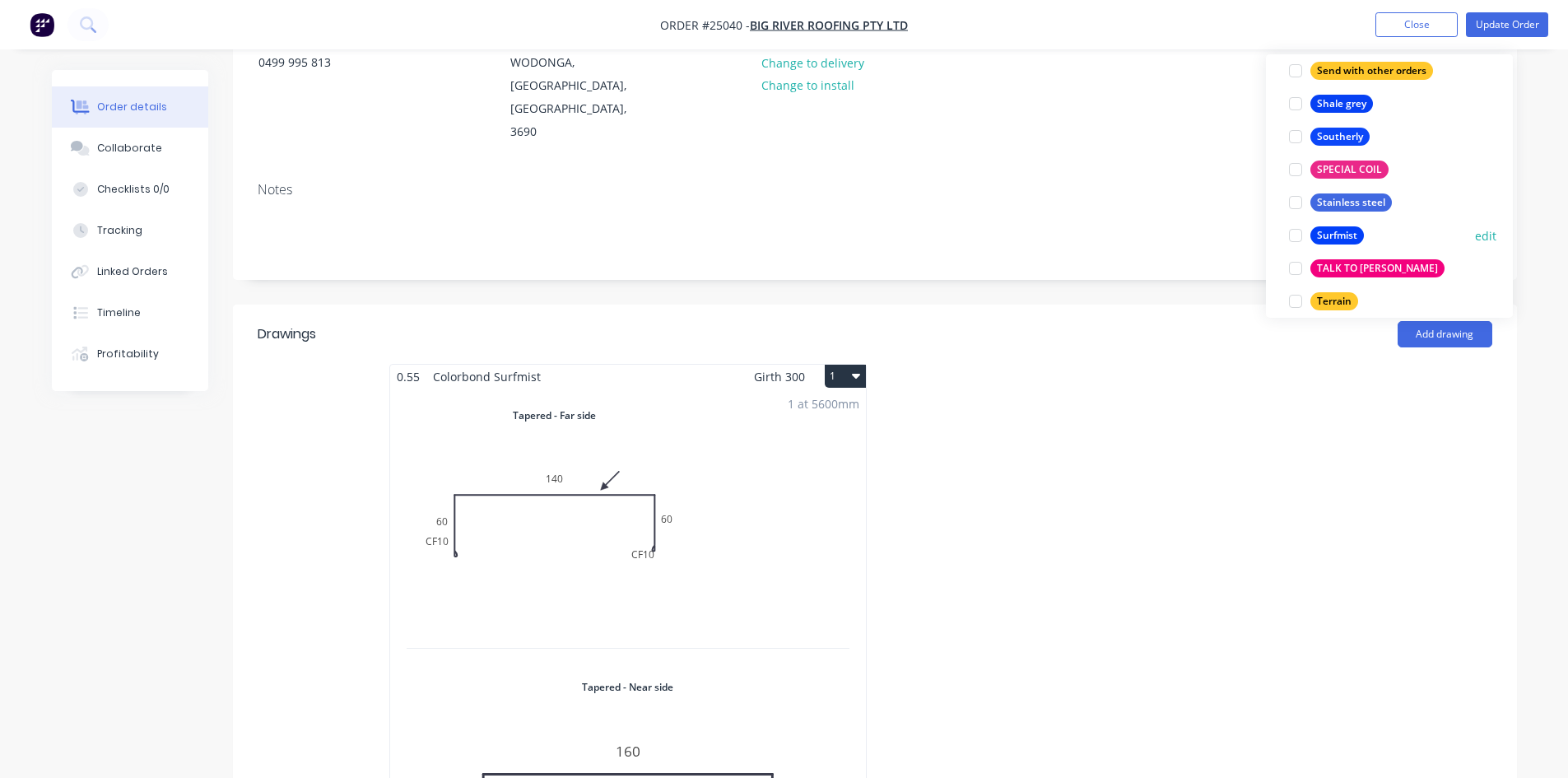
click at [1295, 236] on div at bounding box center [1296, 235] width 33 height 33
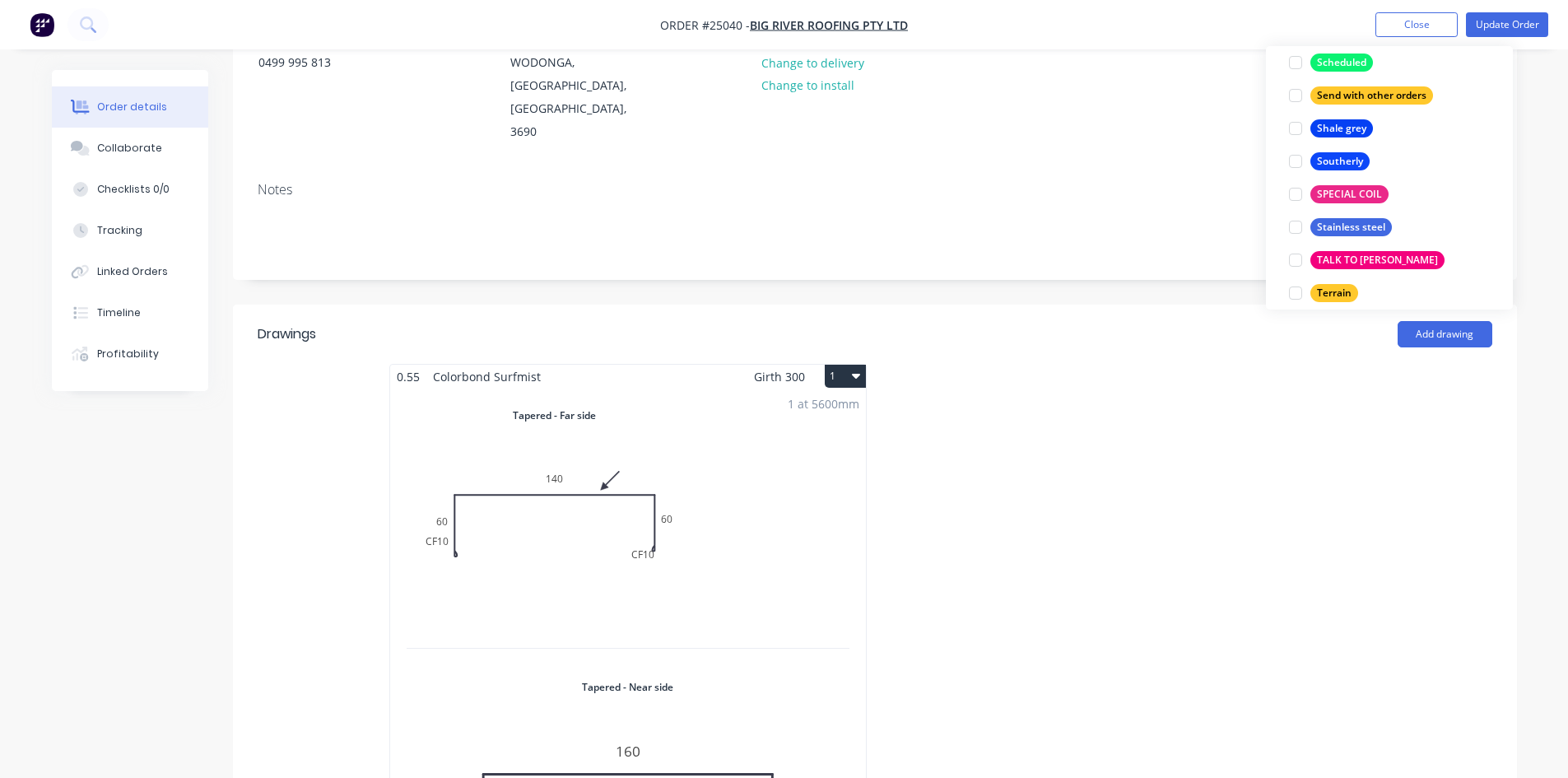
scroll to position [0, 0]
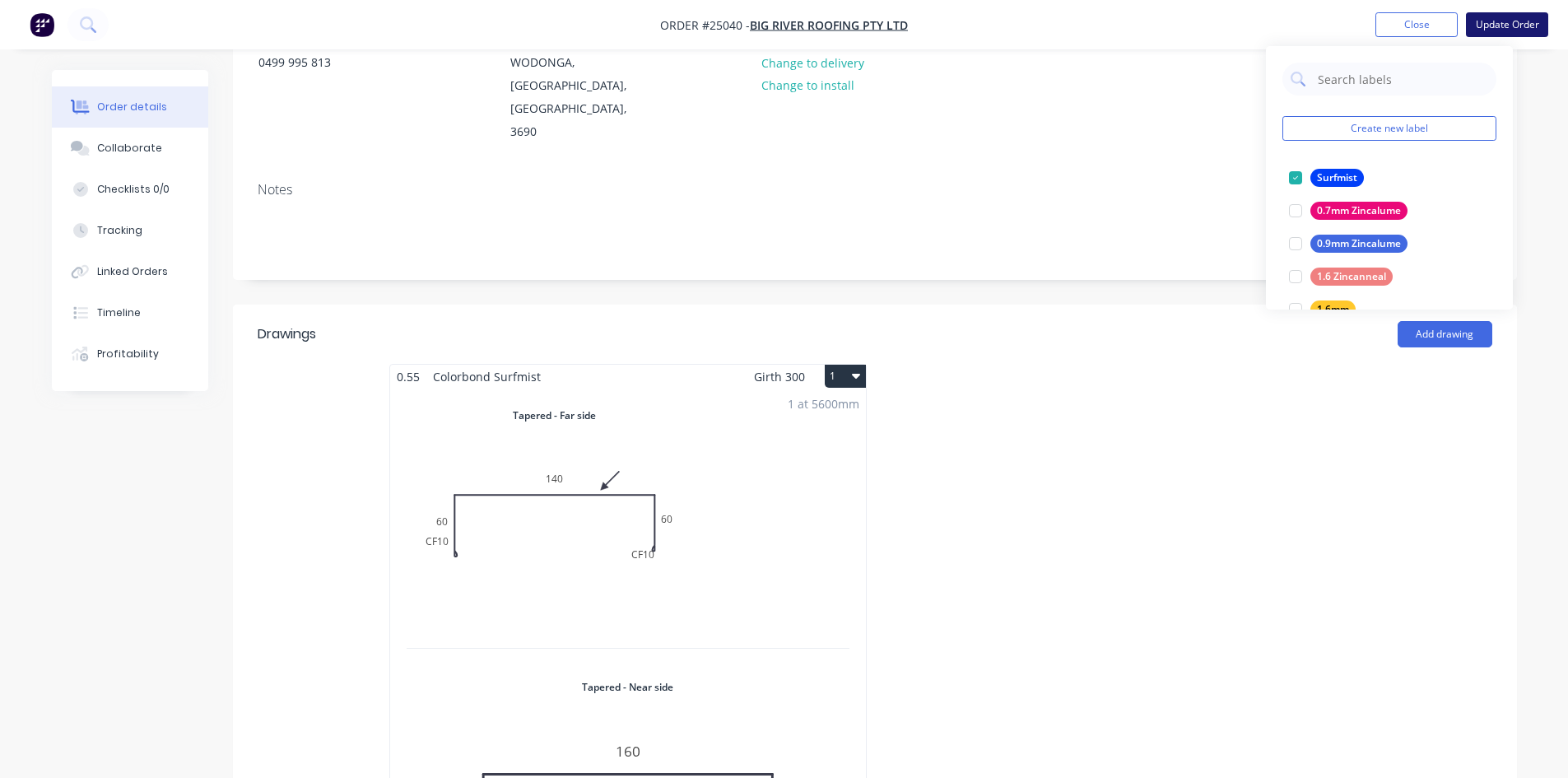
click at [1506, 24] on button "Update Order" at bounding box center [1507, 25] width 83 height 25
